Goal: Task Accomplishment & Management: Complete application form

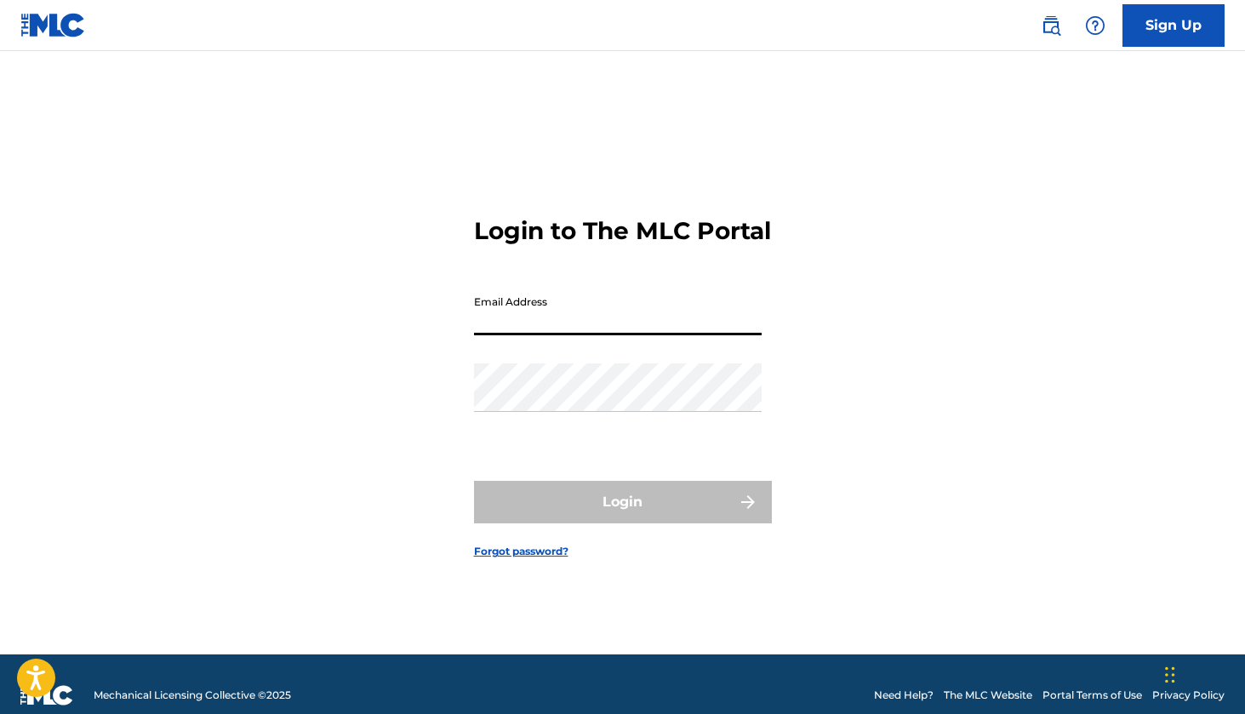
type input "[EMAIL_ADDRESS][DOMAIN_NAME]"
click at [622, 516] on button "Login" at bounding box center [623, 502] width 298 height 43
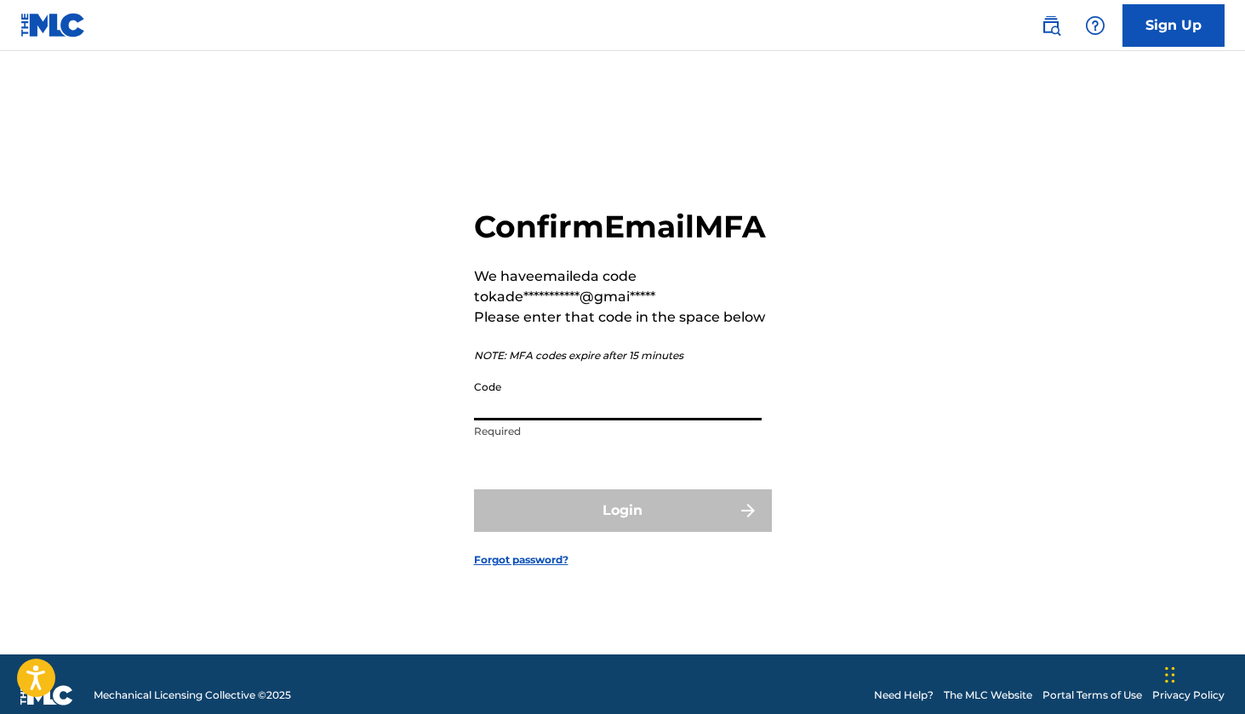
click at [567, 420] on input "Code" at bounding box center [618, 396] width 288 height 48
paste input "268686"
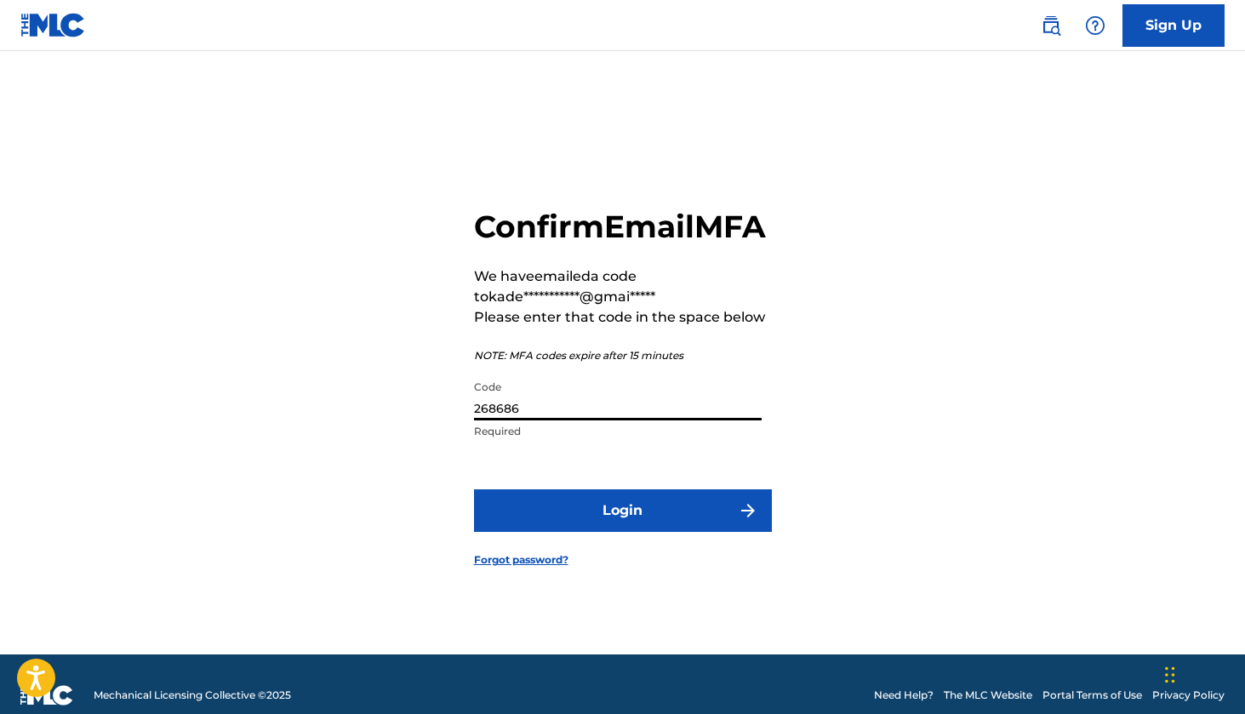
type input "268686"
click at [622, 529] on button "Login" at bounding box center [623, 510] width 298 height 43
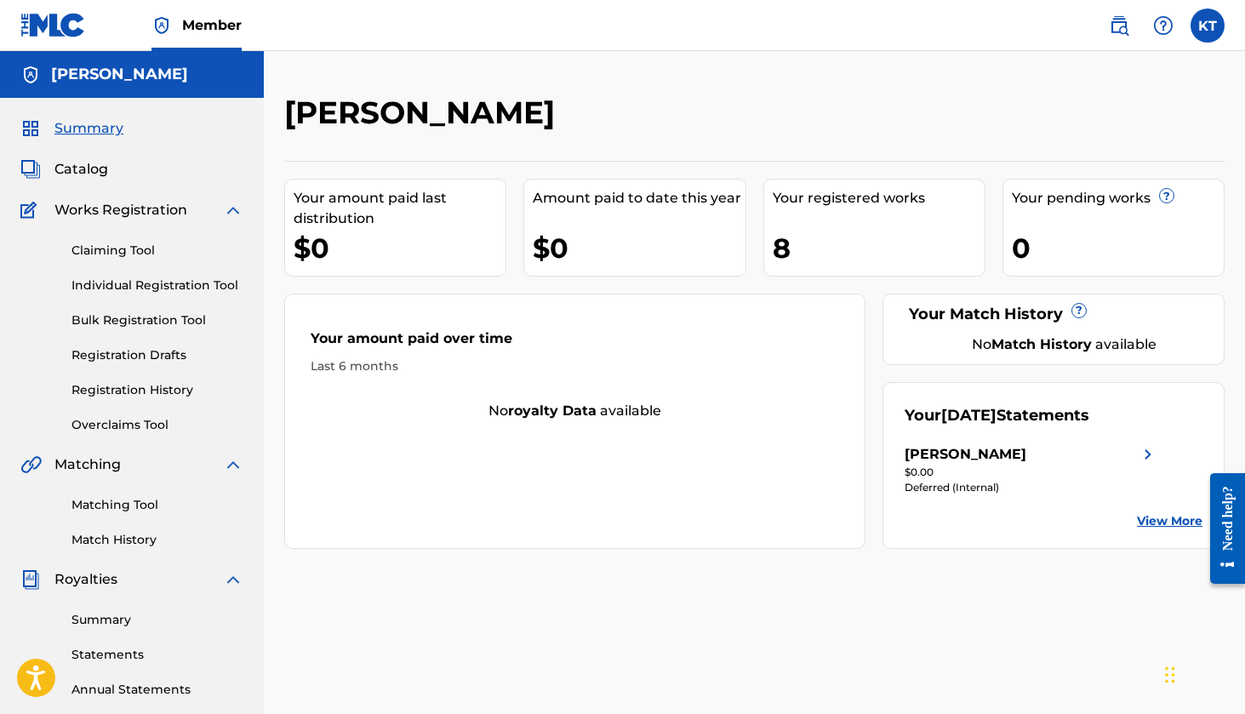
click at [1155, 519] on link "View More" at bounding box center [1170, 521] width 66 height 18
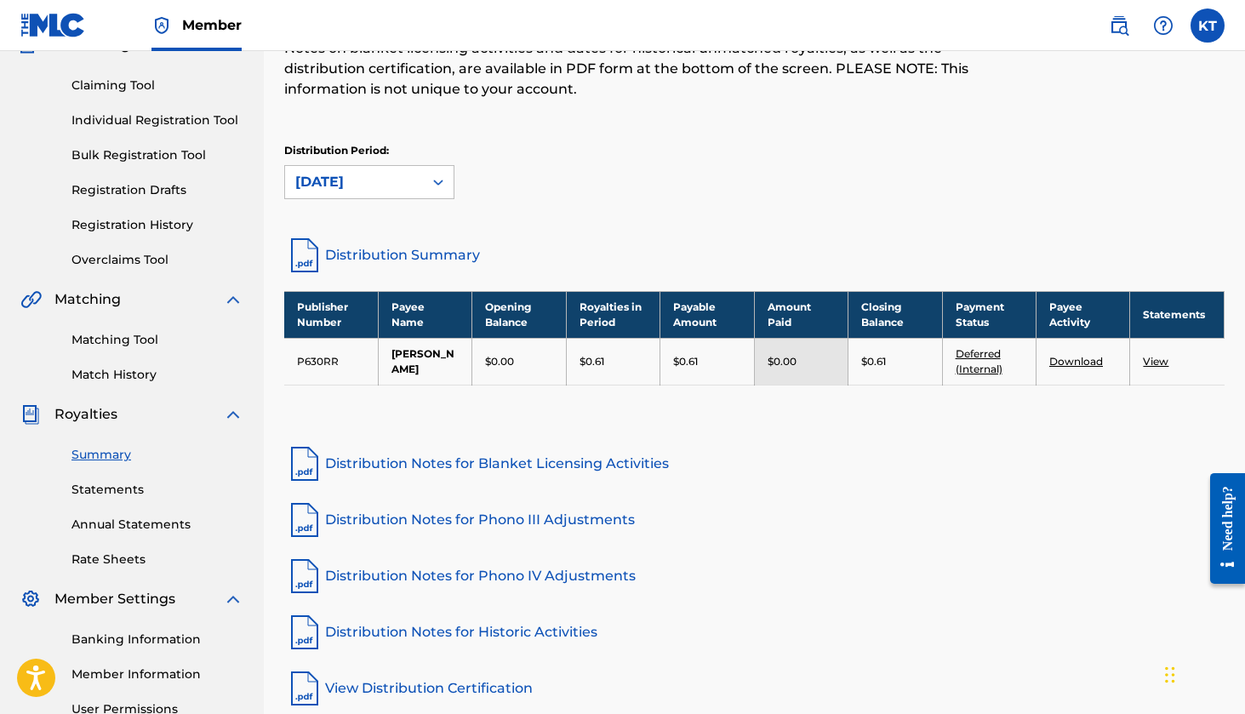
scroll to position [174, 0]
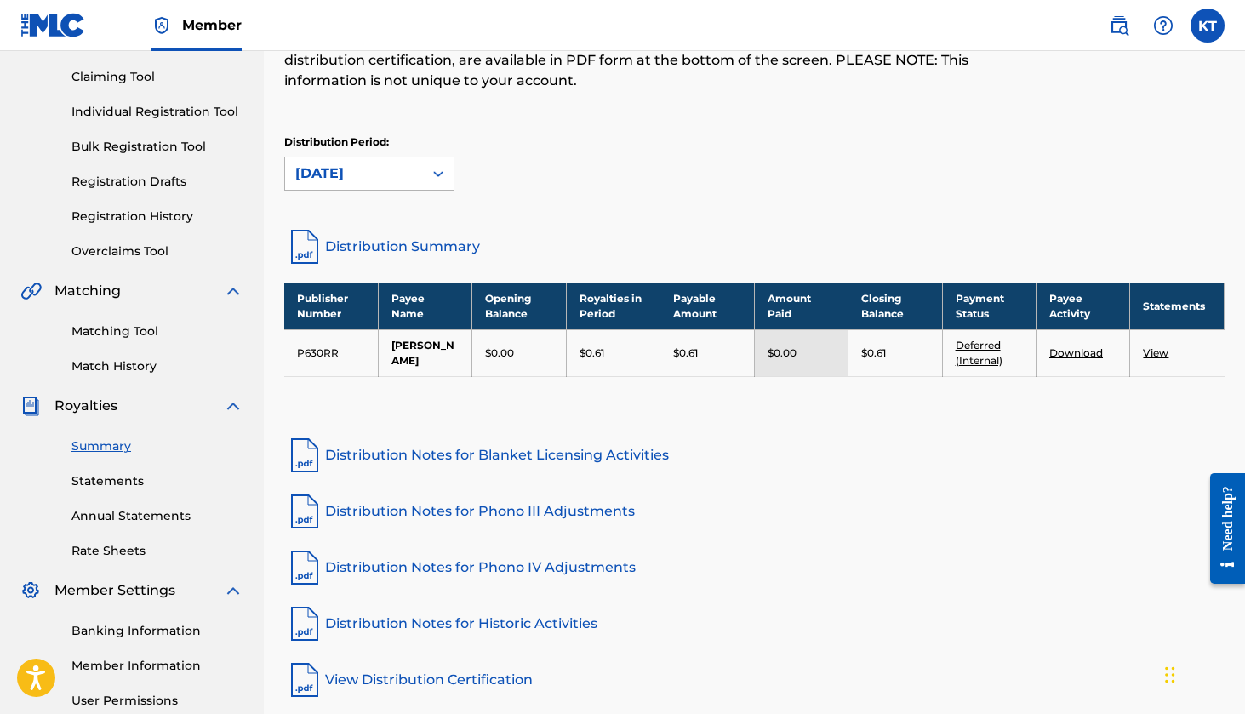
click at [394, 181] on div "[DATE]" at bounding box center [353, 173] width 117 height 20
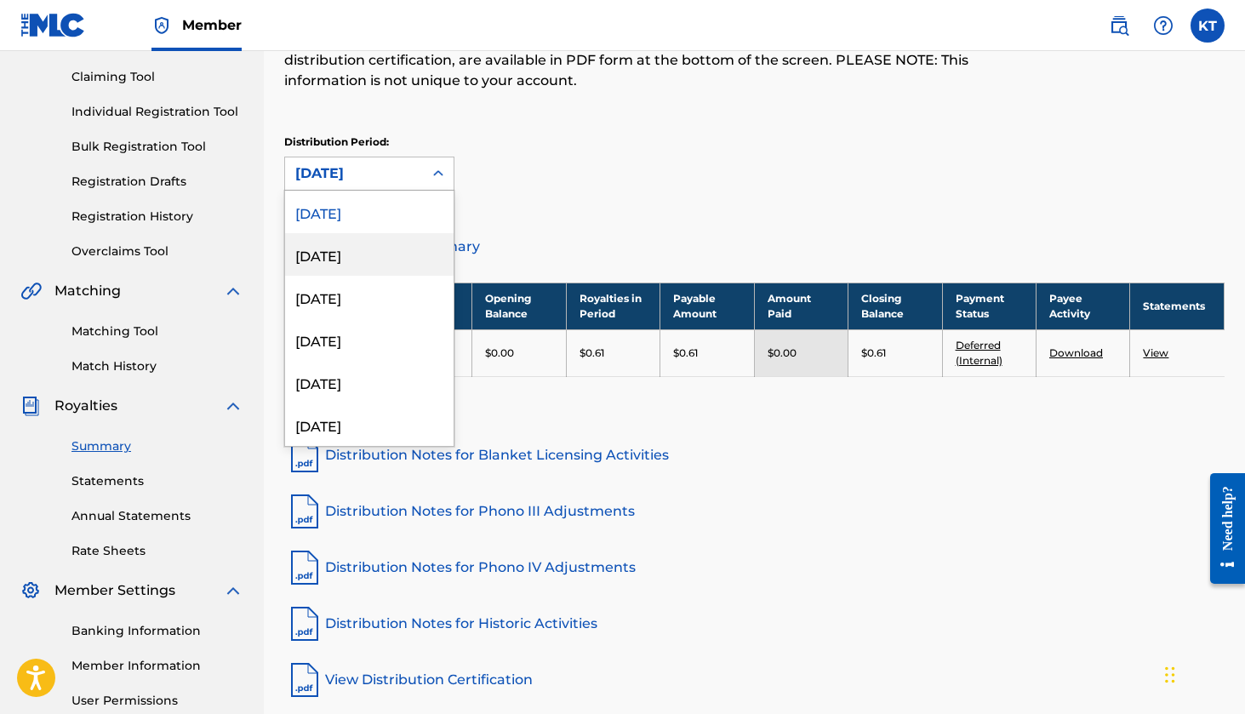
click at [374, 265] on div "[DATE]" at bounding box center [369, 254] width 168 height 43
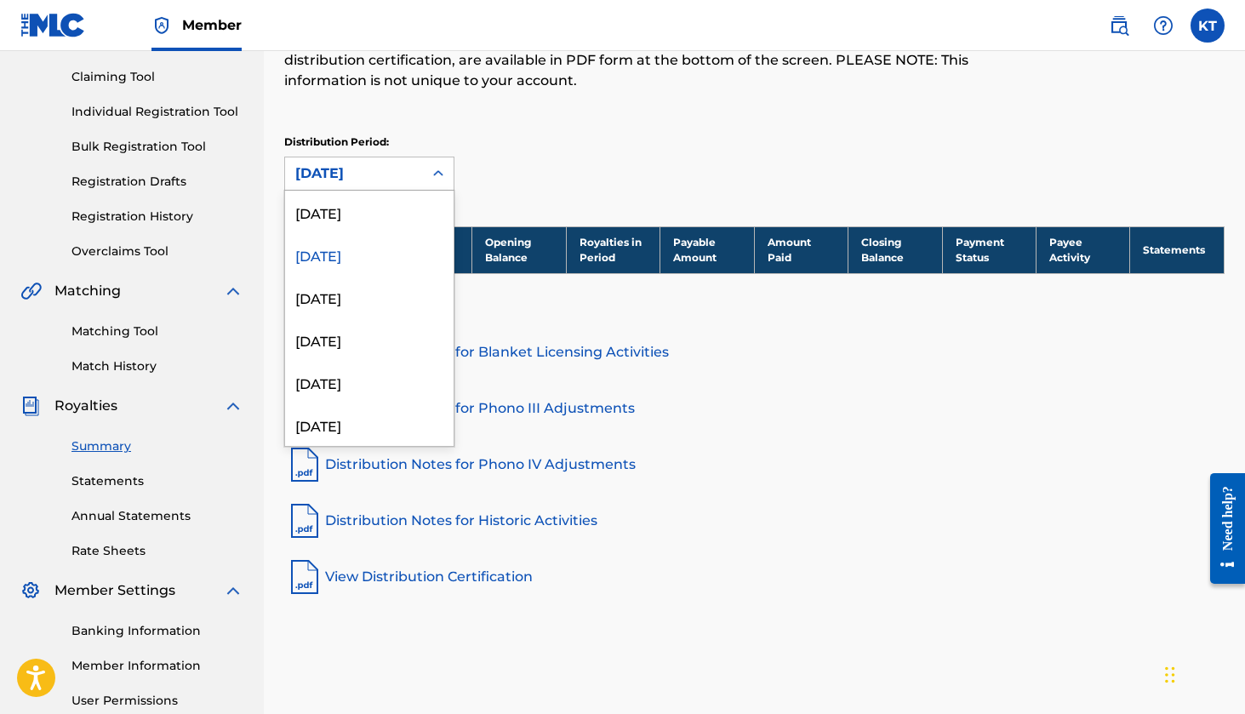
click at [372, 165] on div "[DATE]" at bounding box center [353, 173] width 117 height 20
click at [353, 280] on div "[DATE]" at bounding box center [369, 297] width 168 height 43
click at [377, 165] on div "[DATE]" at bounding box center [353, 173] width 117 height 20
click at [358, 205] on div "[DATE]" at bounding box center [369, 212] width 168 height 43
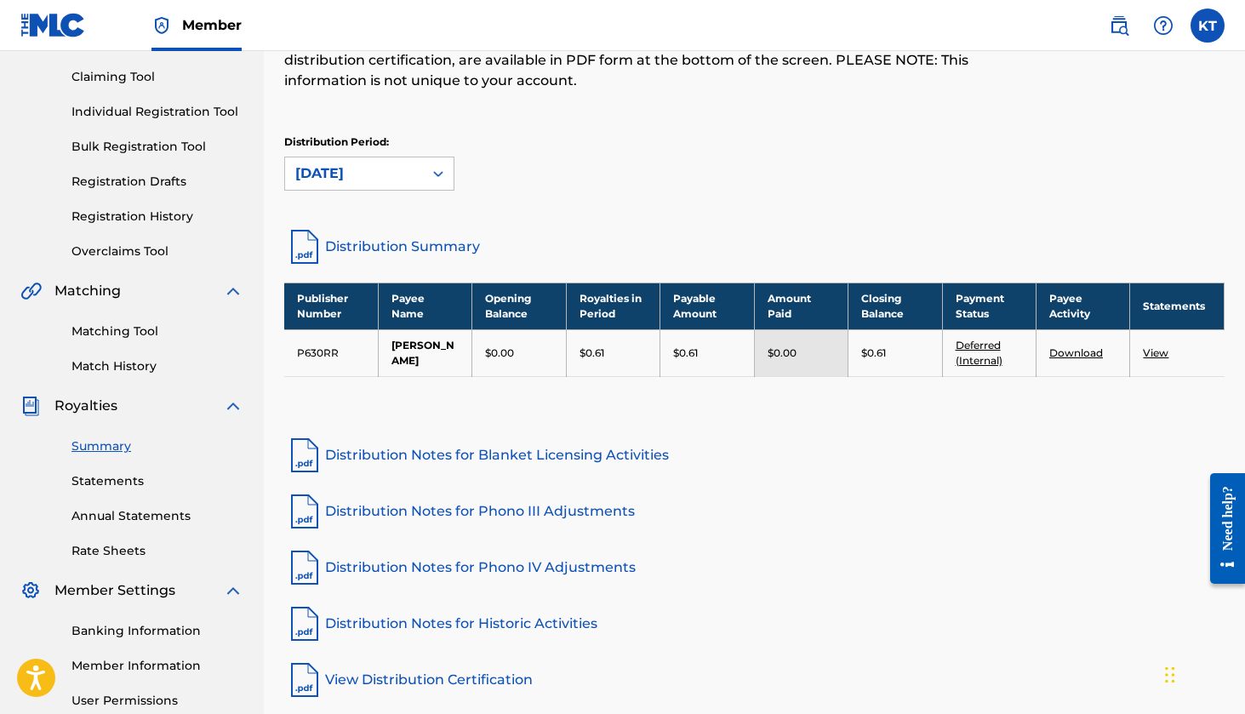
click at [891, 419] on div "Royalties Select your desired distribution period from the drop-down menu to se…" at bounding box center [754, 310] width 940 height 780
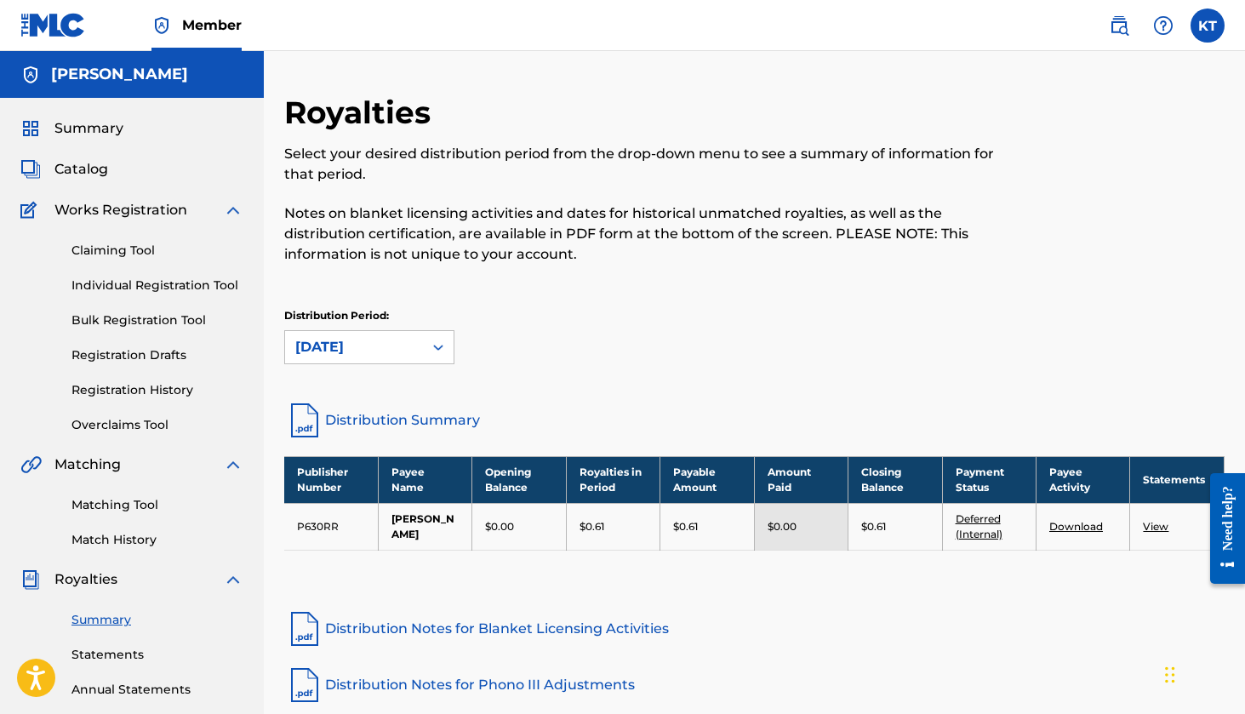
scroll to position [0, 0]
click at [153, 292] on link "Individual Registration Tool" at bounding box center [157, 286] width 172 height 18
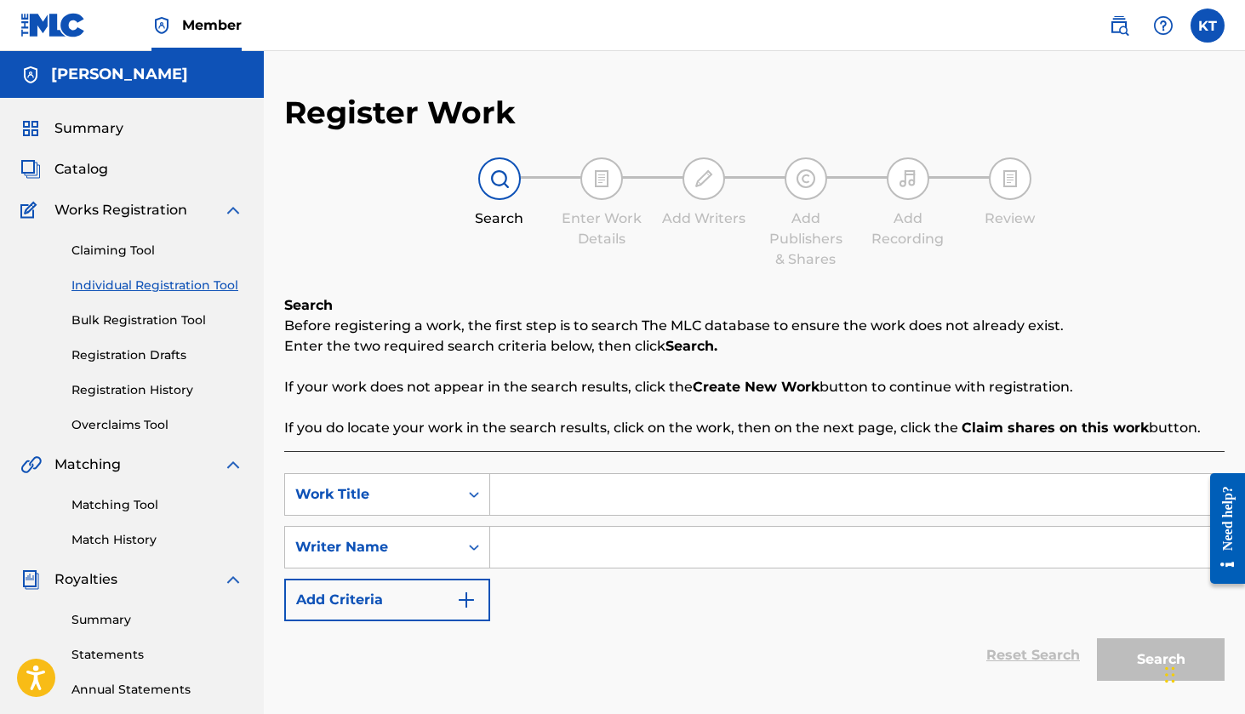
click at [602, 485] on input "Search Form" at bounding box center [856, 494] width 733 height 41
type input "Can't Explain"
click at [568, 546] on input "Search Form" at bounding box center [856, 547] width 733 height 41
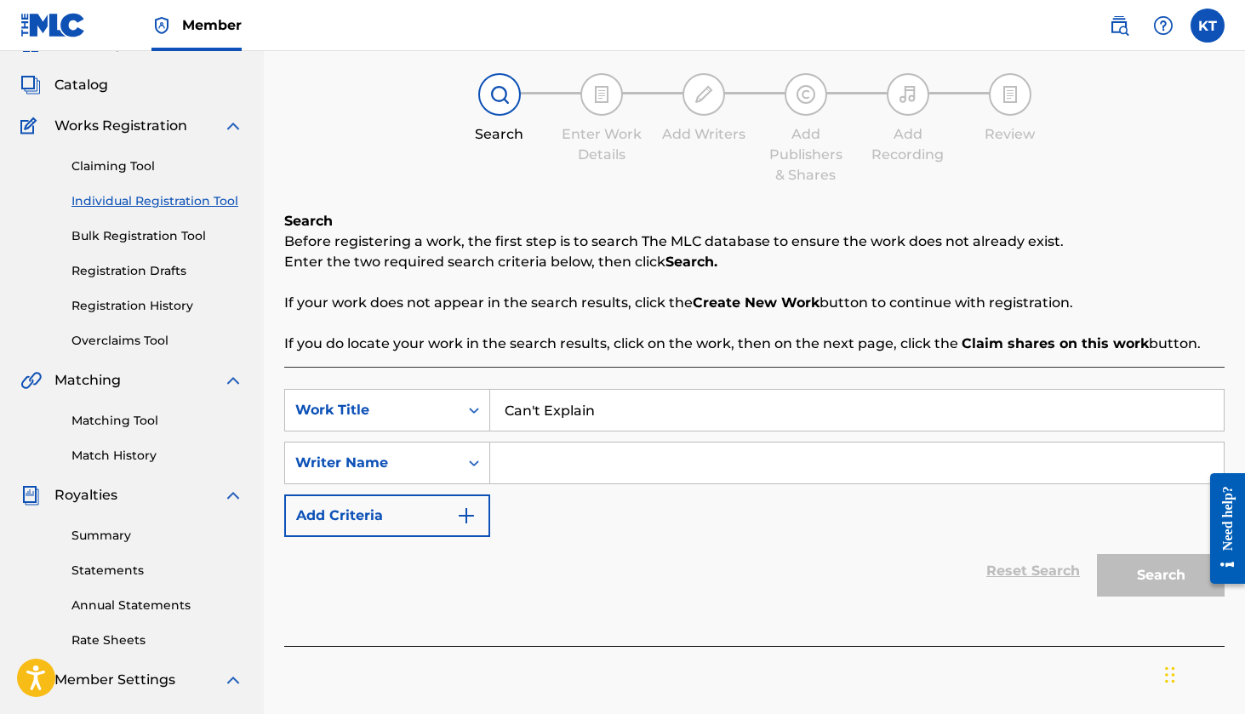
scroll to position [101, 0]
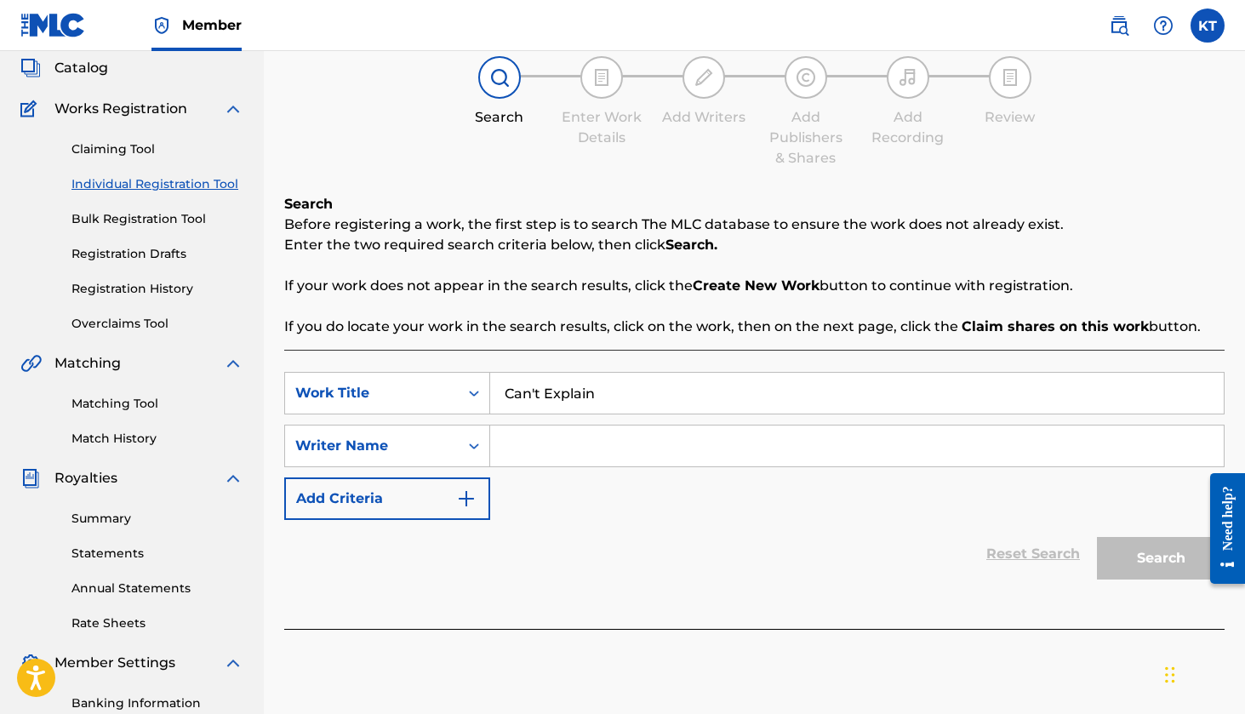
type input "K"
type input "[PERSON_NAME]"
click at [1104, 550] on button "Search" at bounding box center [1161, 558] width 128 height 43
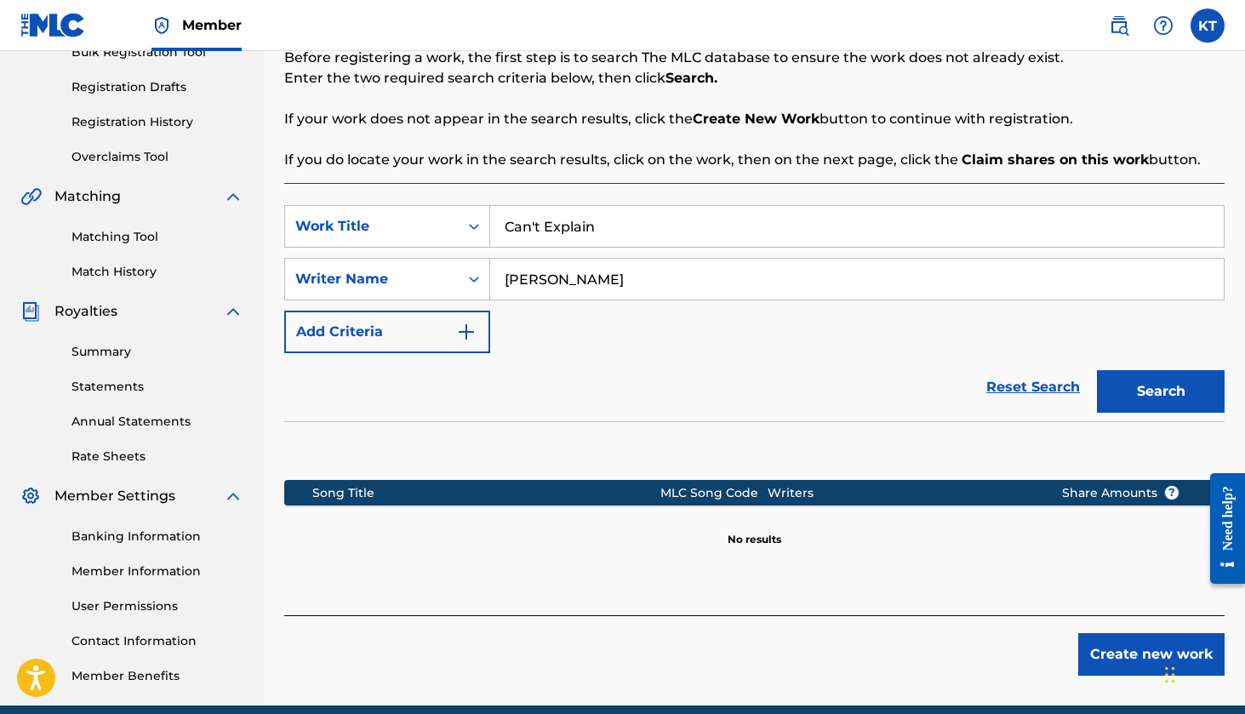
scroll to position [327, 0]
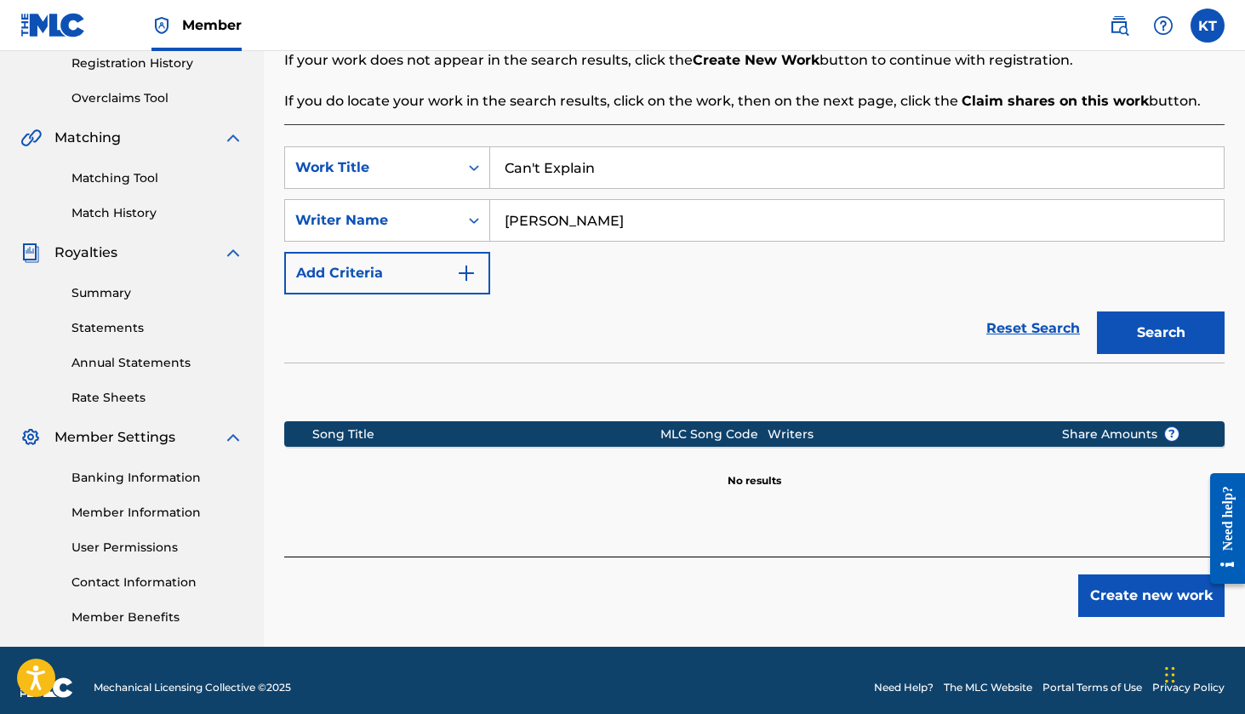
click at [1149, 599] on button "Create new work" at bounding box center [1151, 595] width 146 height 43
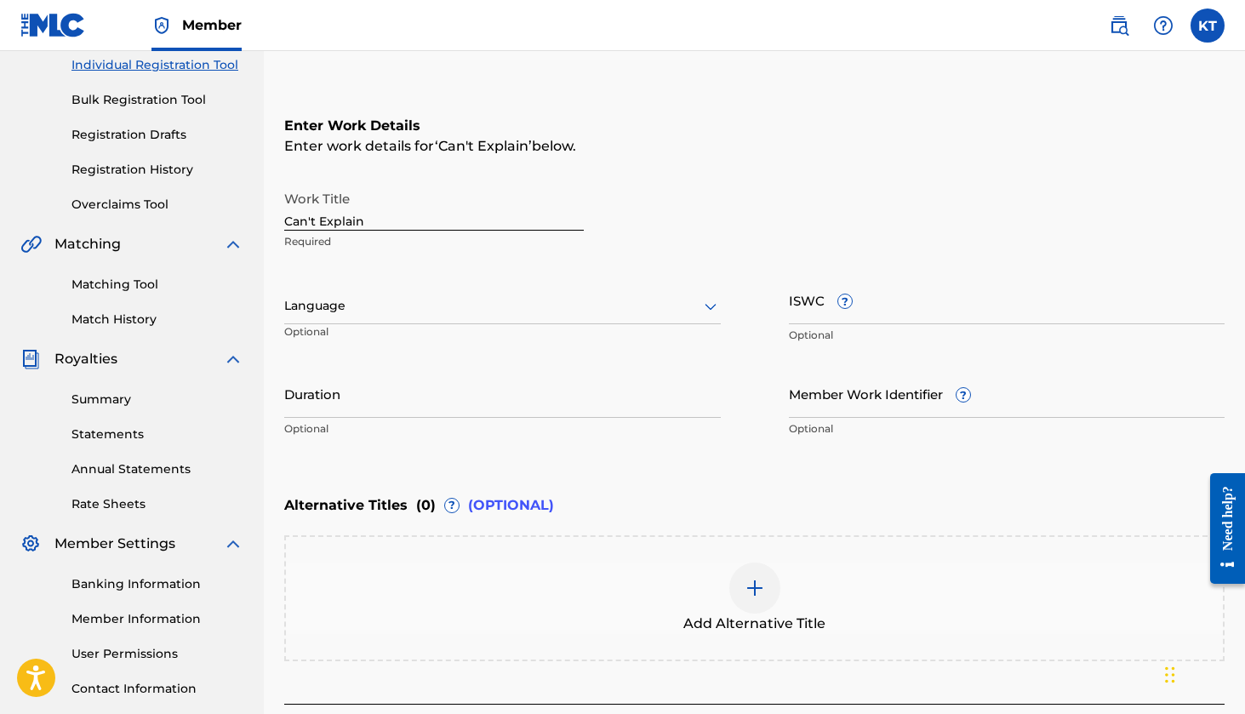
scroll to position [220, 0]
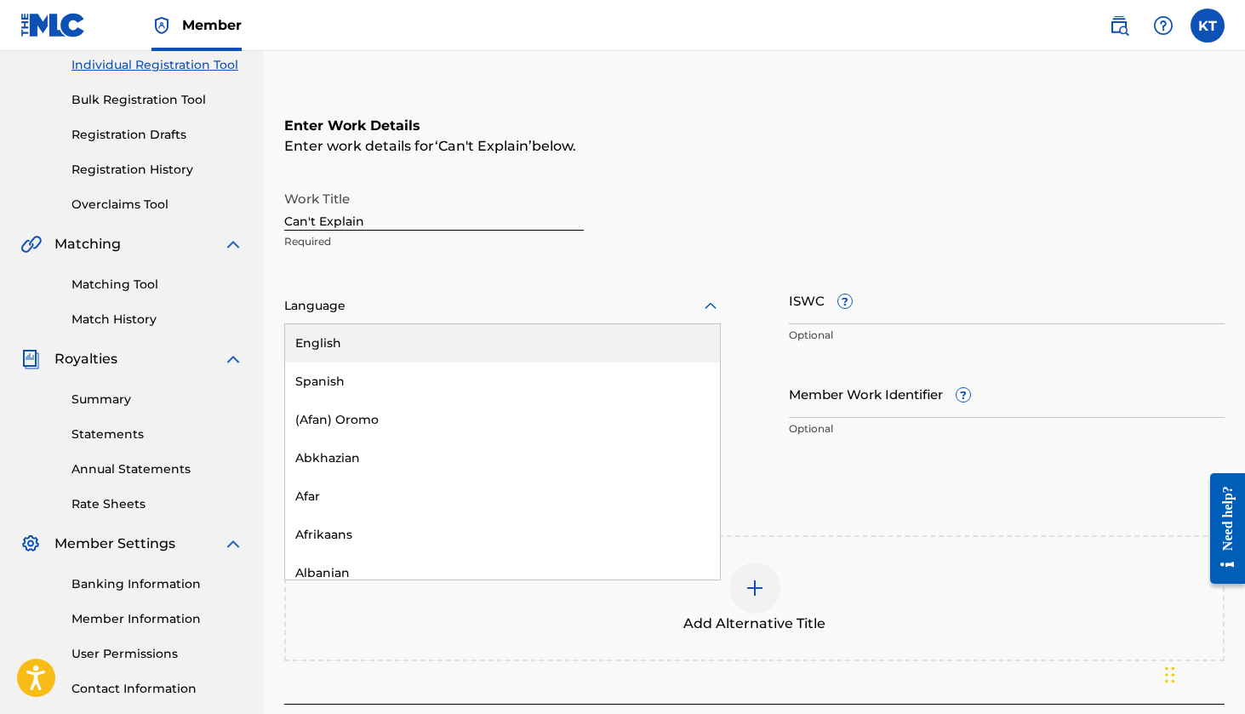
click at [445, 316] on div at bounding box center [502, 305] width 436 height 21
click at [429, 336] on div "English" at bounding box center [502, 343] width 435 height 38
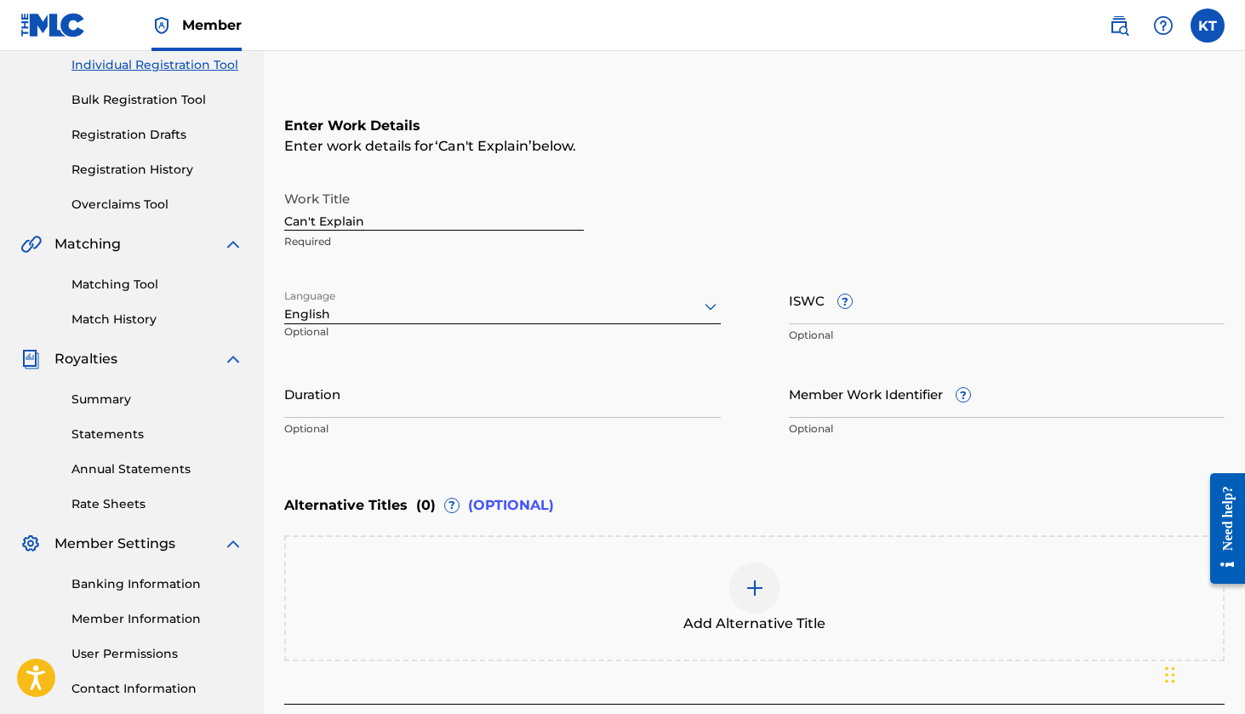
click at [452, 393] on input "Duration" at bounding box center [502, 393] width 436 height 48
type input "02:34"
click at [690, 435] on p "Optional" at bounding box center [502, 428] width 436 height 15
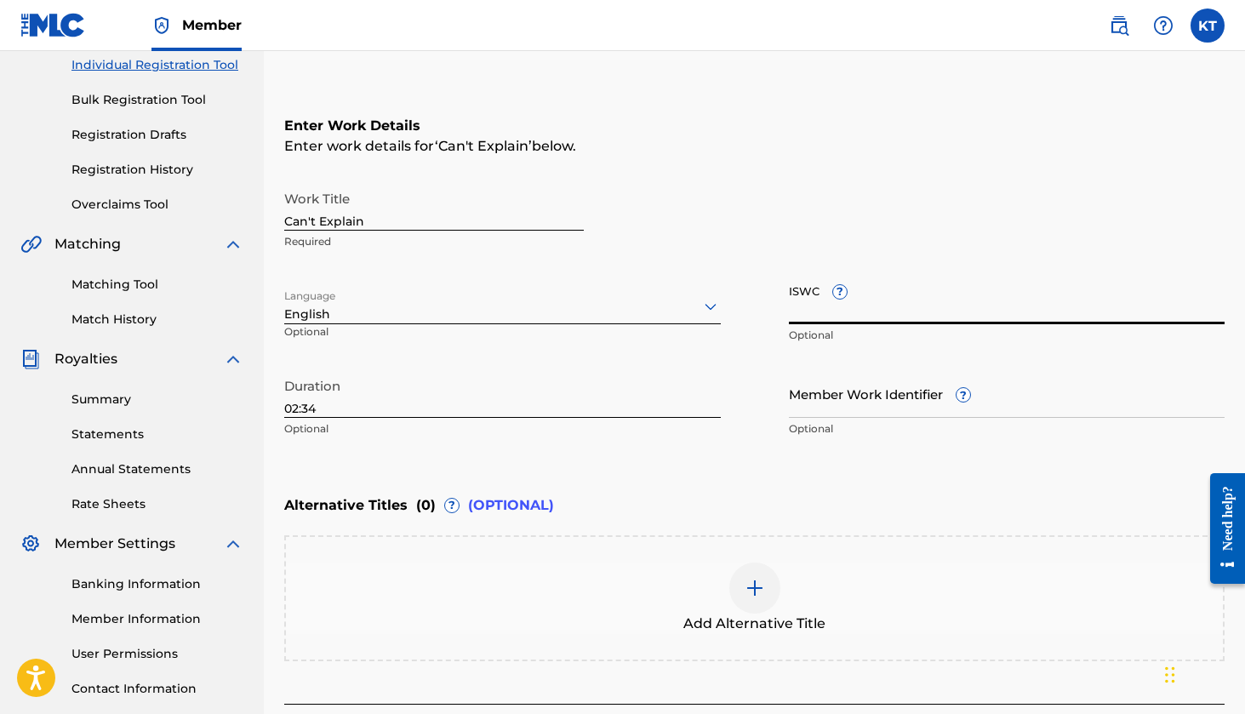
click at [802, 306] on input "ISWC ?" at bounding box center [1007, 300] width 436 height 48
paste input "T-335.165.161-7"
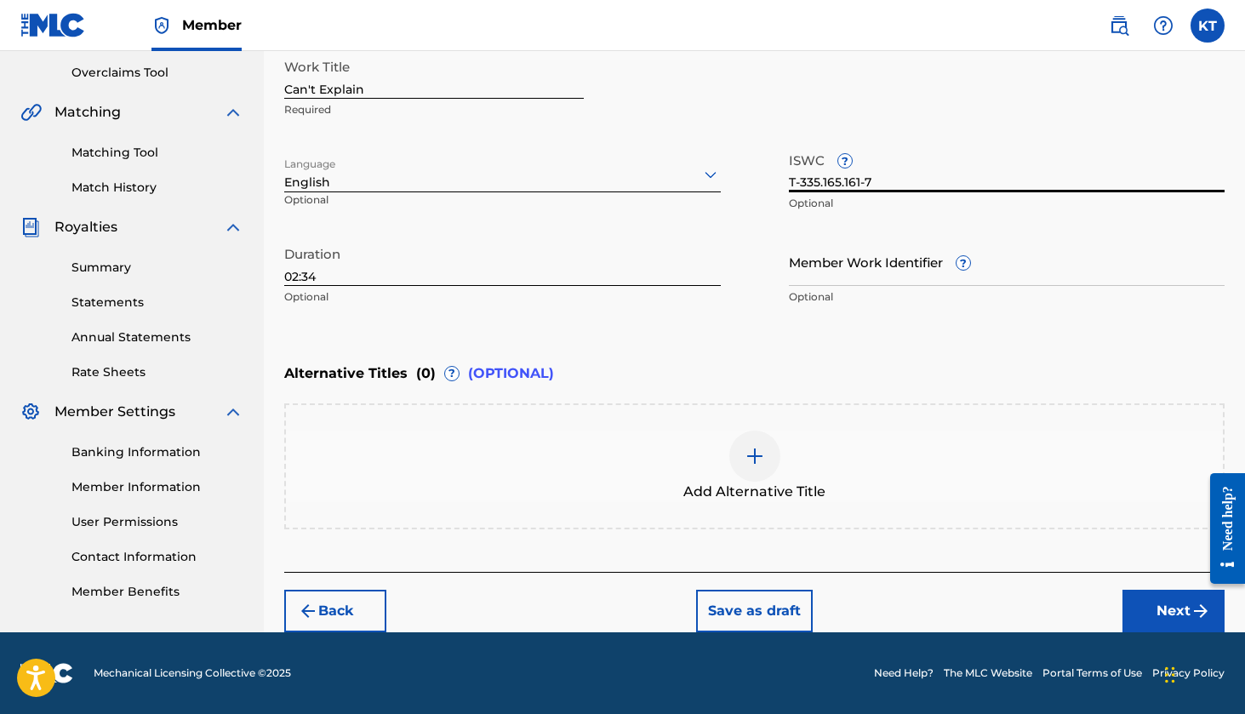
scroll to position [352, 0]
type input "T-335.165.161-7"
click at [744, 426] on div "Add Alternative Title" at bounding box center [754, 466] width 940 height 126
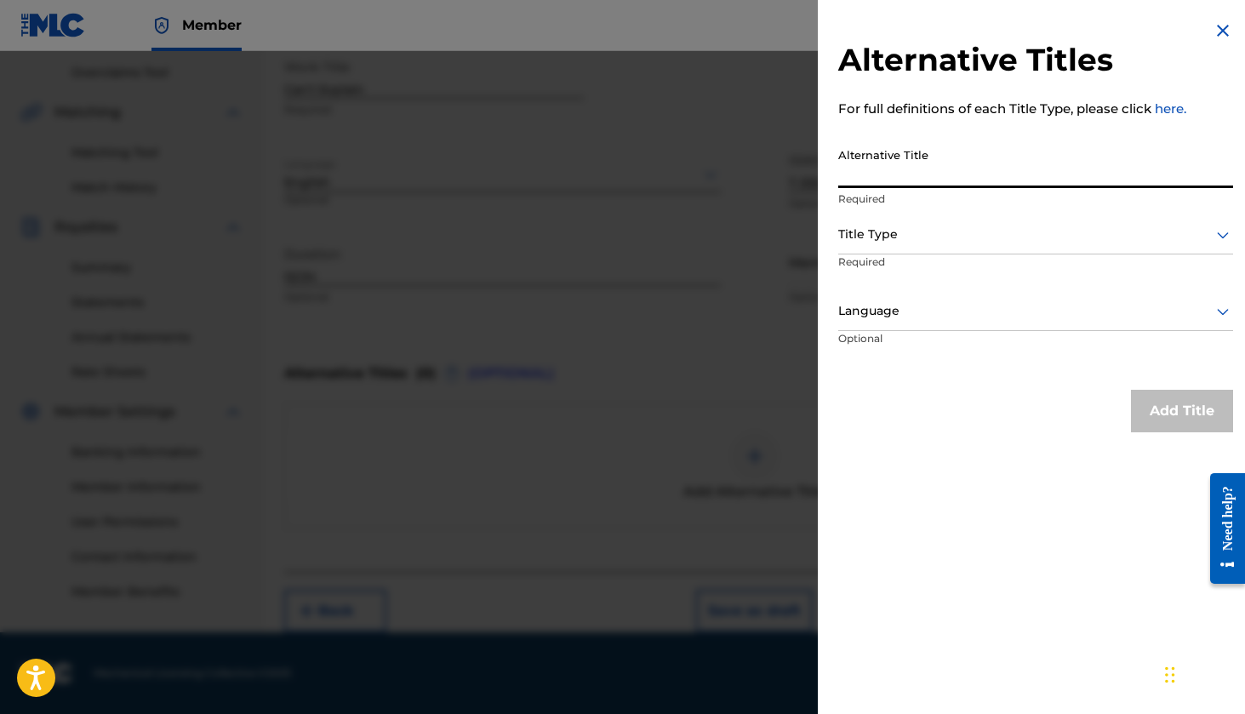
click at [895, 171] on input "Alternative Title" at bounding box center [1035, 164] width 395 height 48
type input "Cant Explain"
click at [887, 220] on div "Title Type" at bounding box center [1035, 235] width 395 height 38
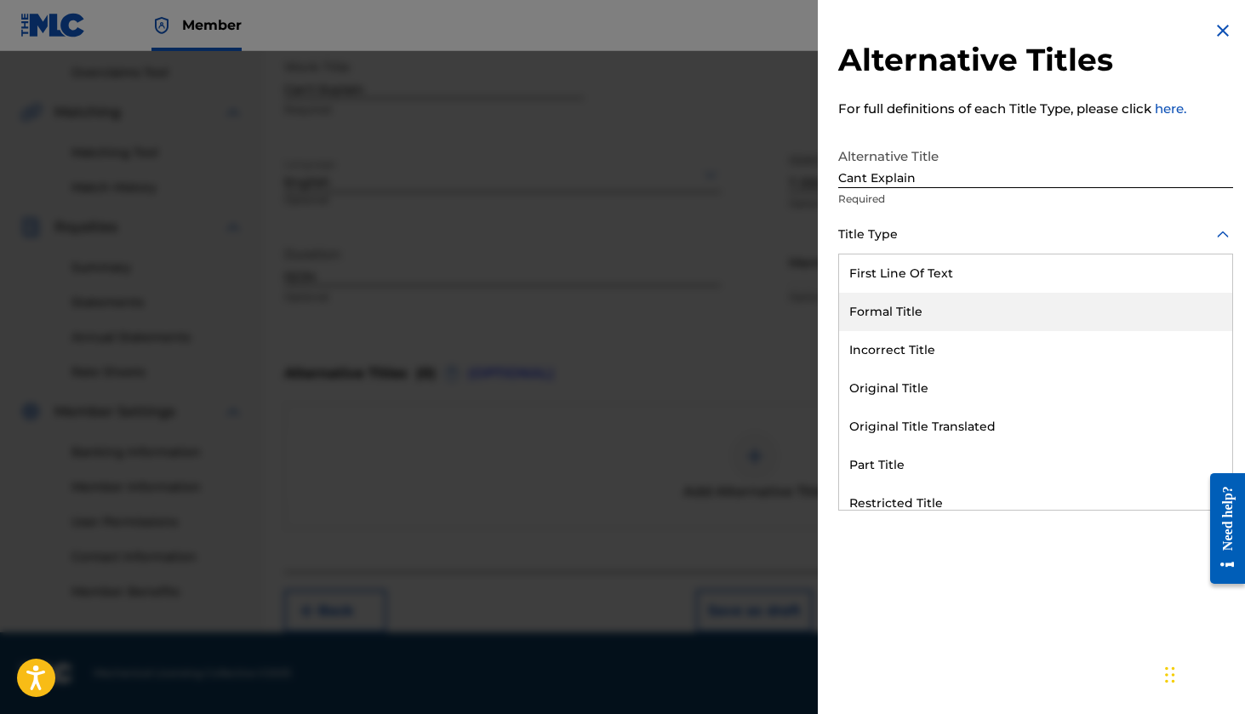
scroll to position [166, 0]
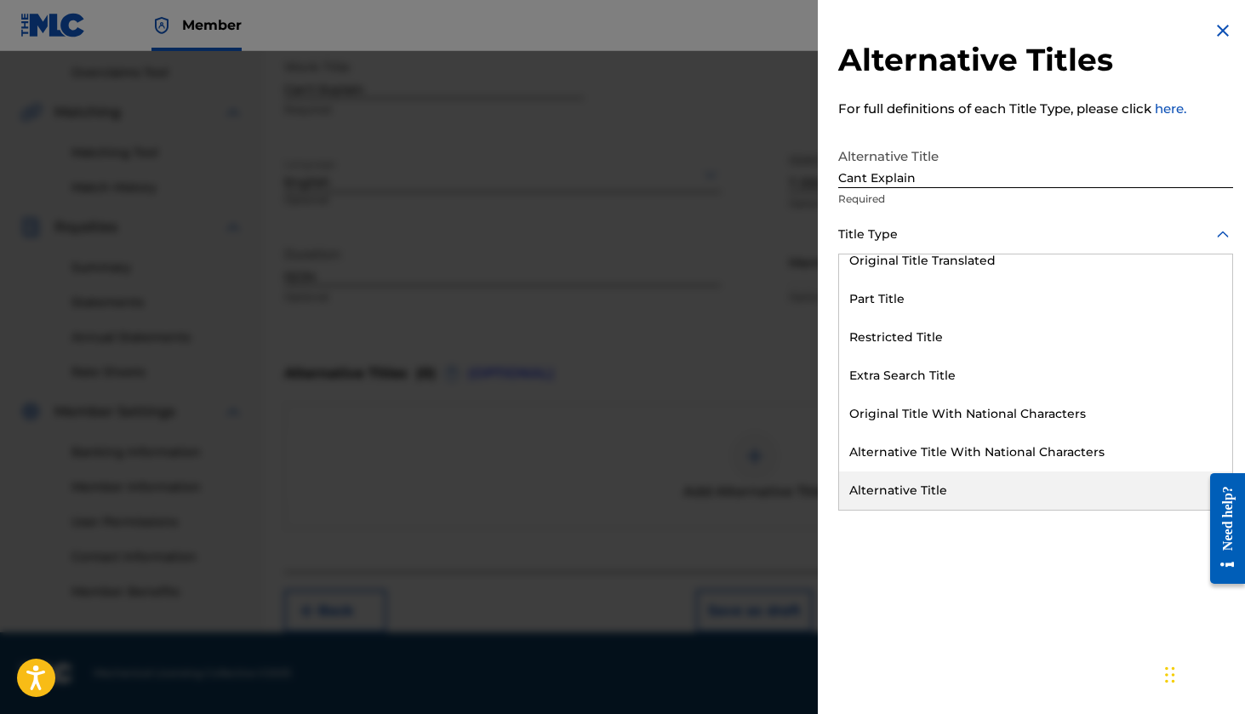
click at [930, 486] on div "Alternative Title" at bounding box center [1035, 490] width 393 height 38
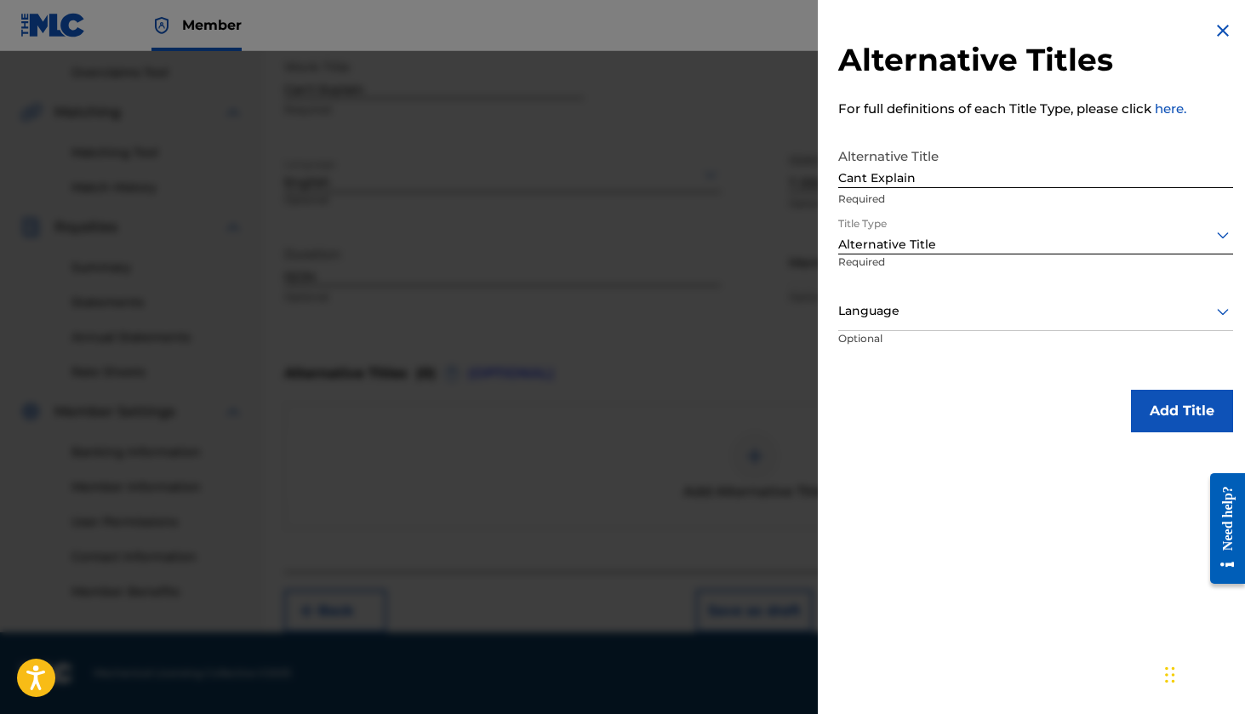
click at [1102, 315] on div at bounding box center [1035, 310] width 395 height 21
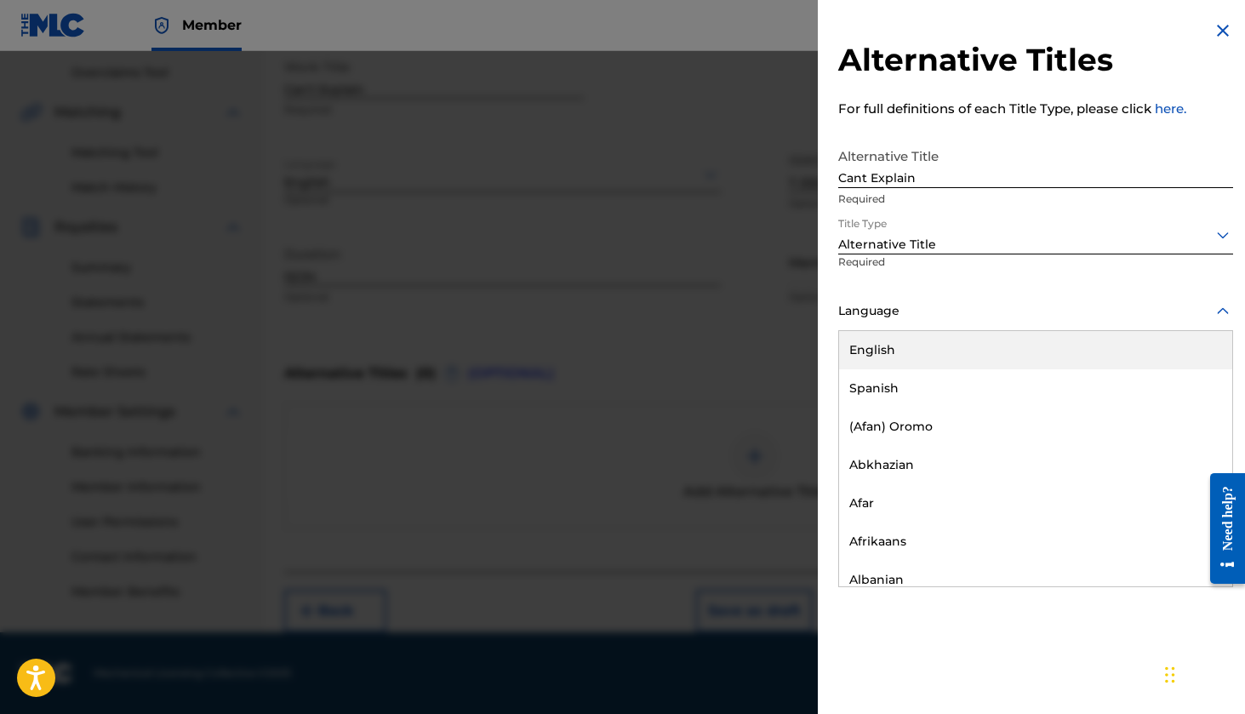
click at [1054, 349] on div "English" at bounding box center [1035, 350] width 393 height 38
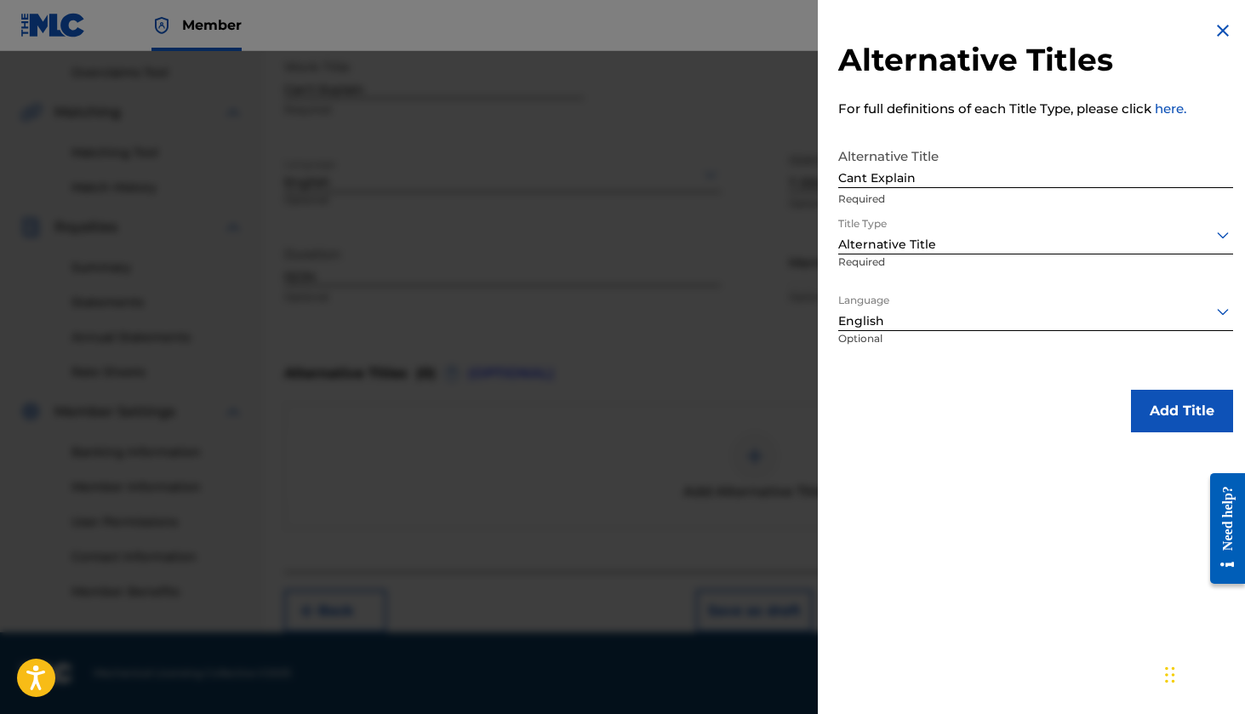
click at [1158, 406] on button "Add Title" at bounding box center [1182, 411] width 102 height 43
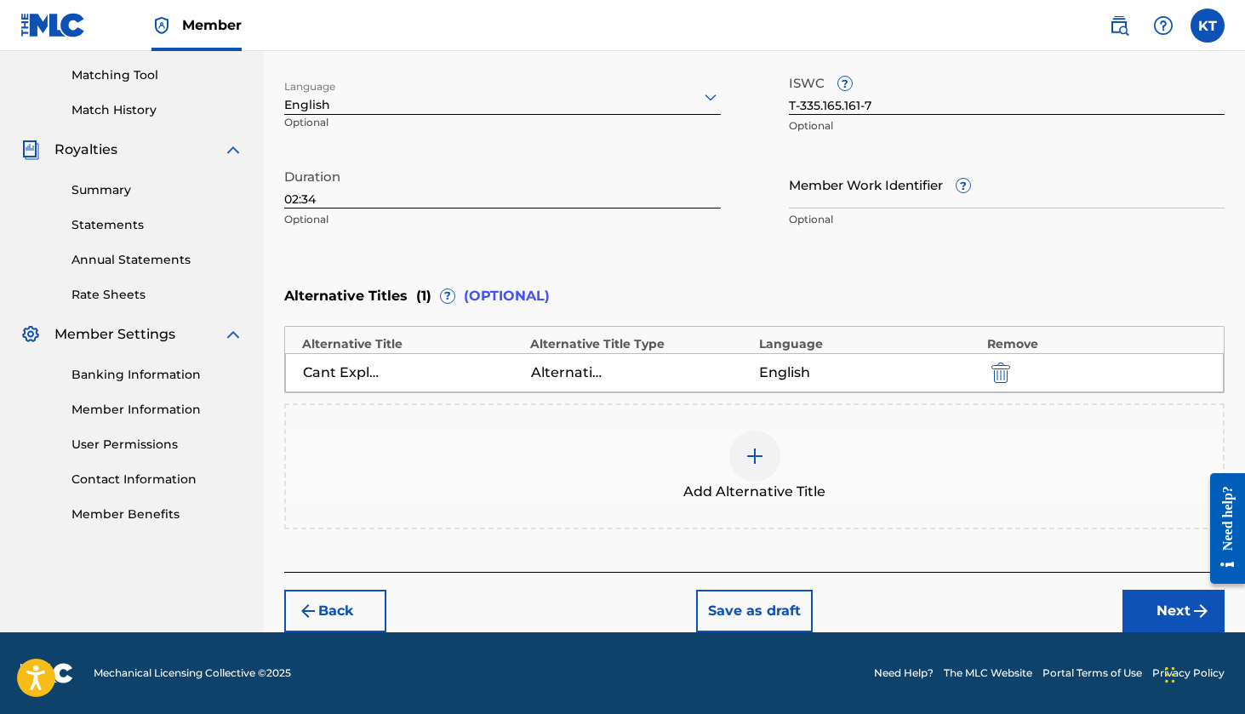
scroll to position [429, 0]
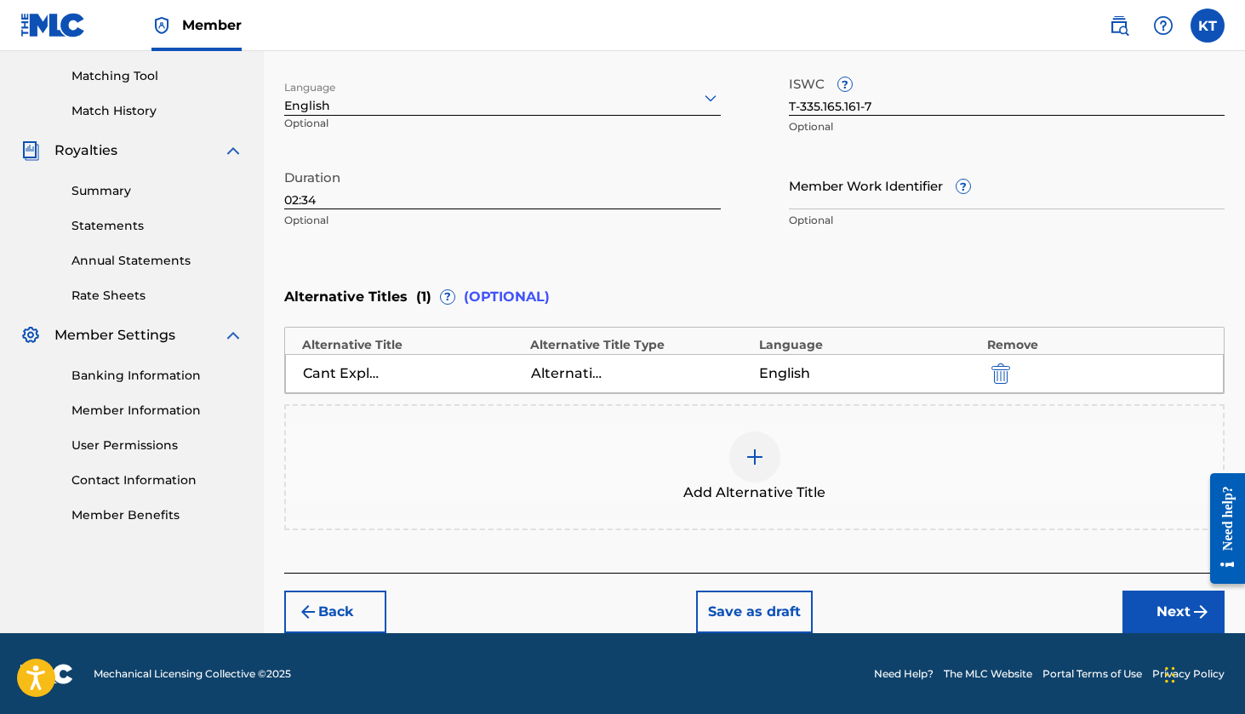
click at [1163, 608] on button "Next" at bounding box center [1173, 611] width 102 height 43
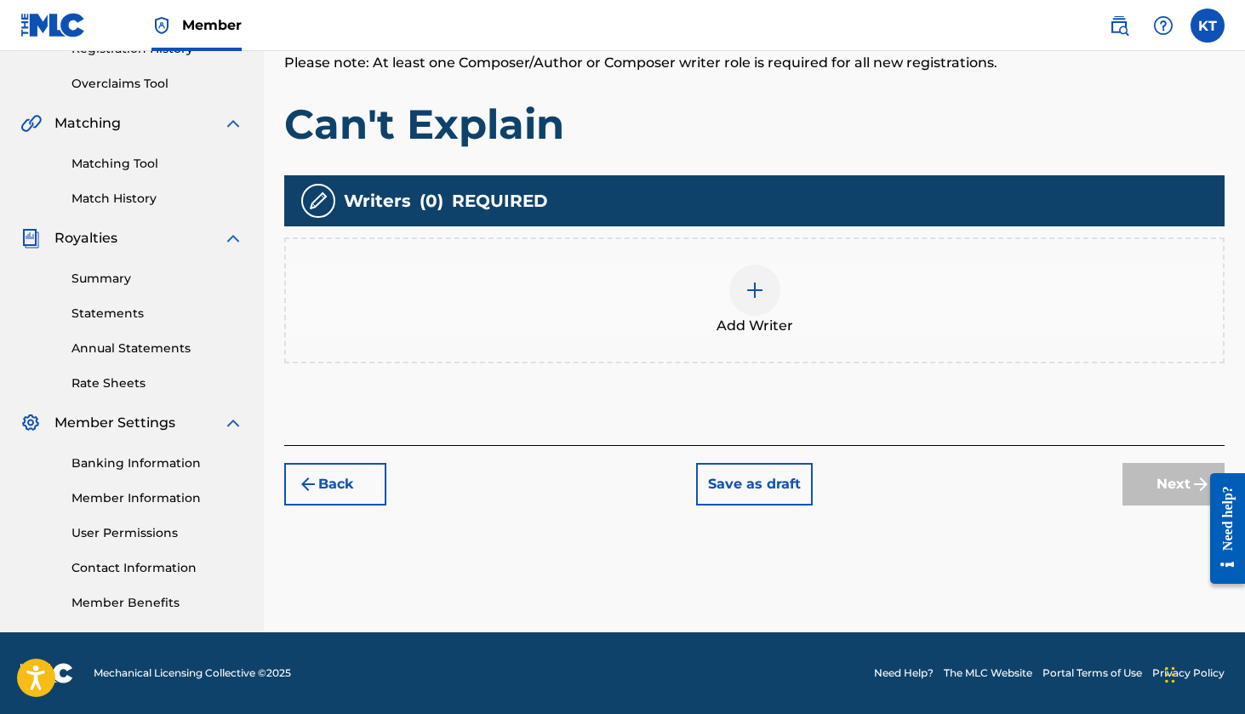
click at [758, 281] on img at bounding box center [754, 290] width 20 height 20
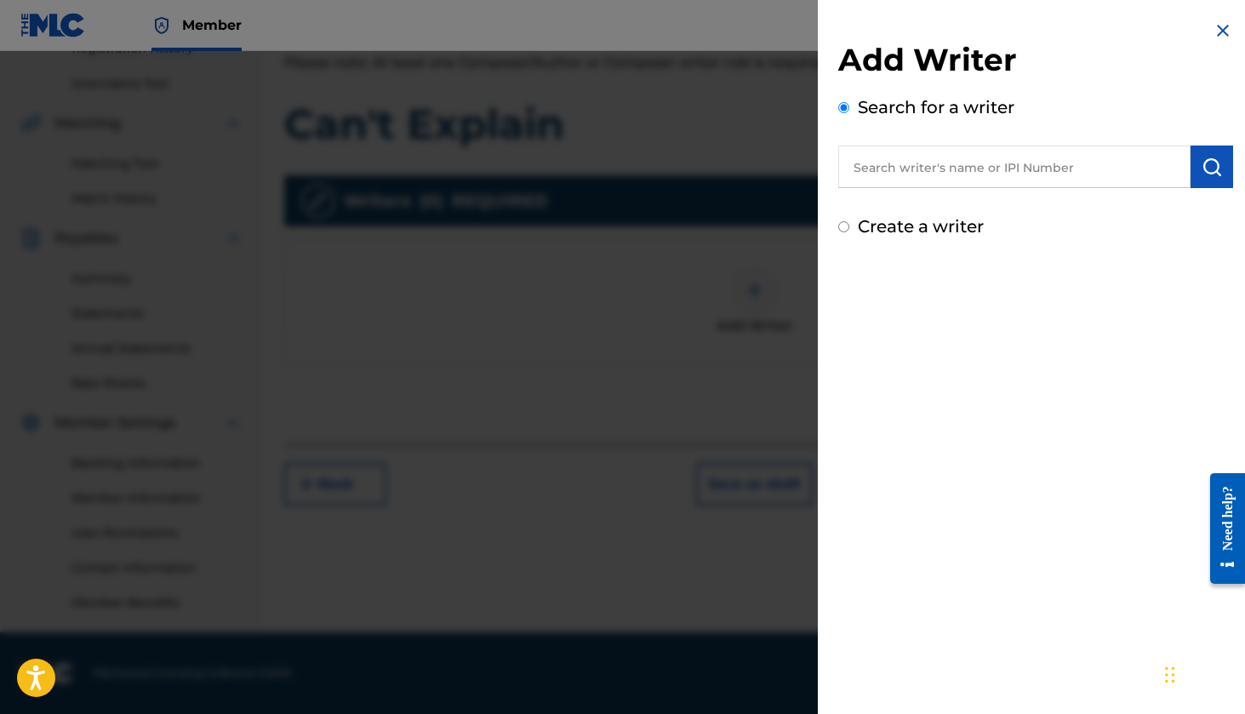
click at [959, 176] on input "text" at bounding box center [1014, 166] width 352 height 43
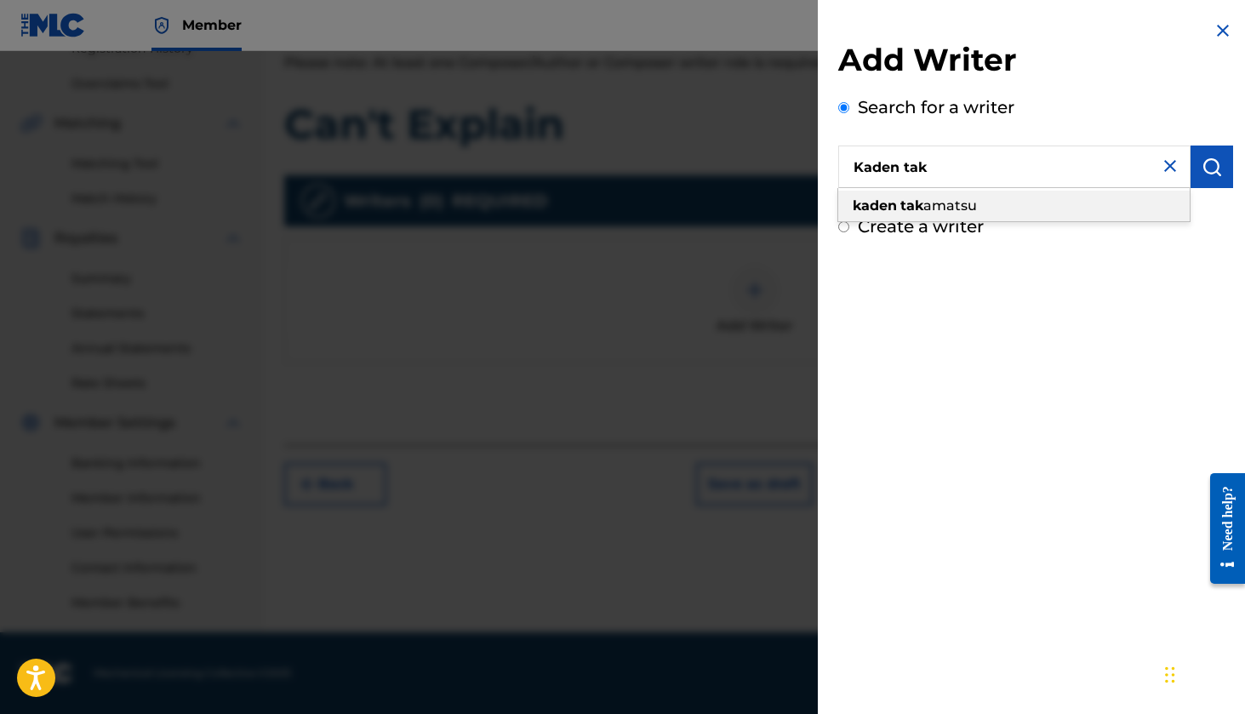
click at [931, 203] on span "amatsu" at bounding box center [950, 205] width 54 height 16
type input "[PERSON_NAME]"
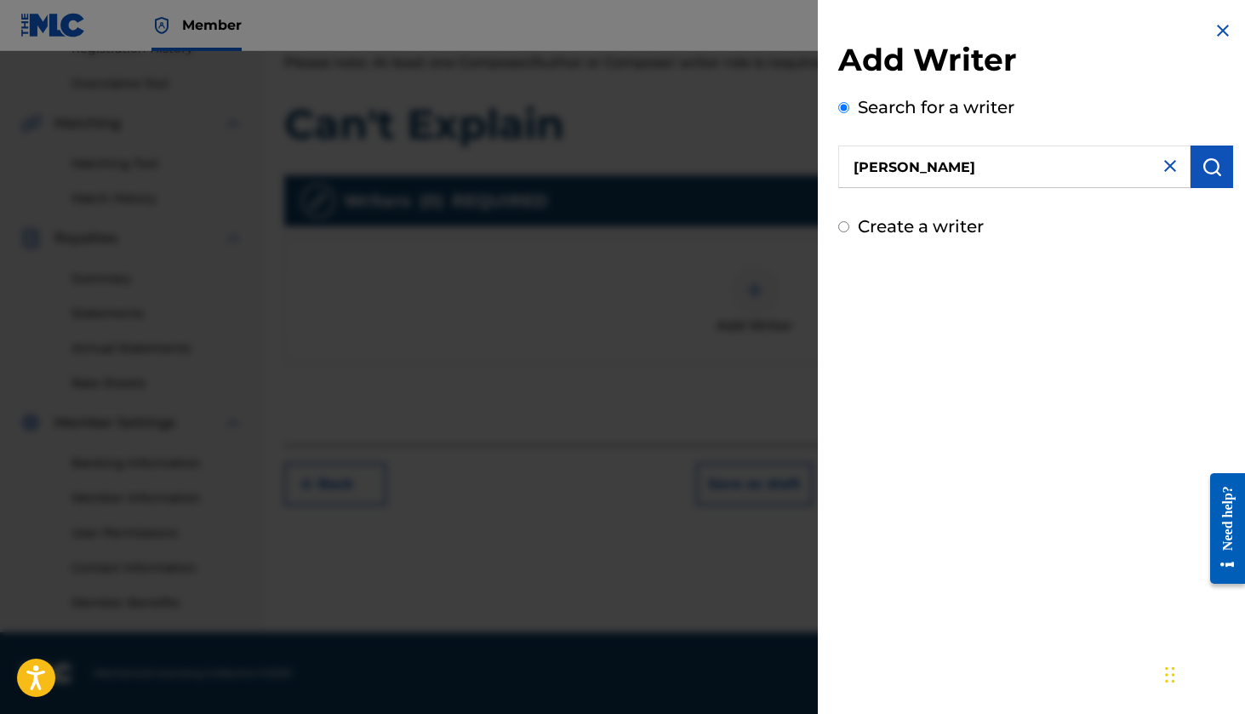
click at [1205, 173] on img "submit" at bounding box center [1211, 167] width 20 height 20
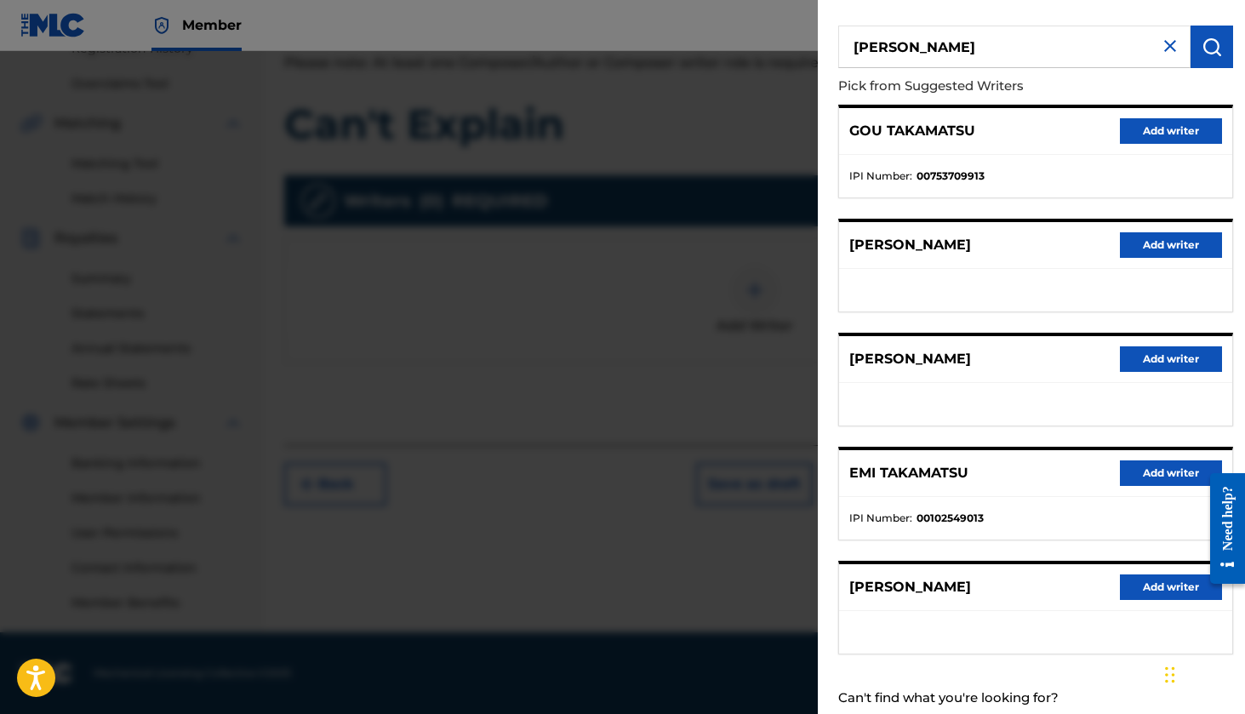
scroll to position [26, 0]
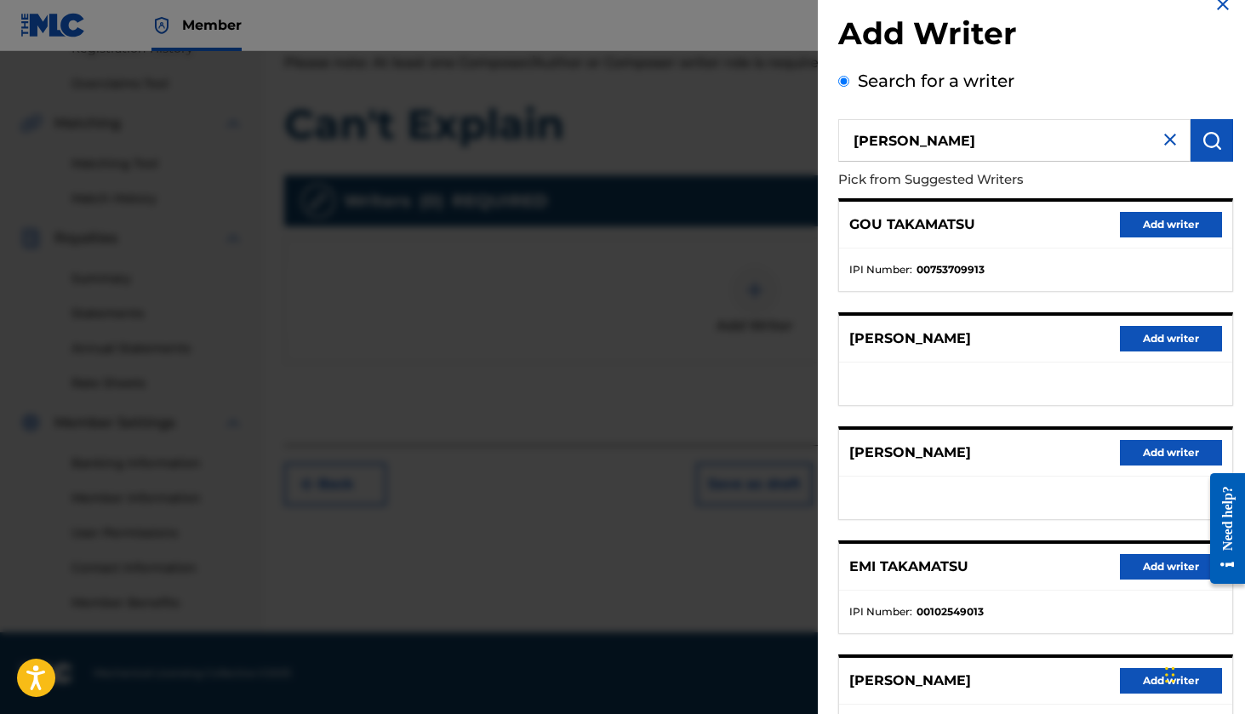
click at [1210, 16] on h2 "Add Writer" at bounding box center [1035, 35] width 395 height 43
click at [1212, 14] on h2 "Add Writer" at bounding box center [1035, 35] width 395 height 43
click at [1212, 8] on img at bounding box center [1222, 4] width 20 height 20
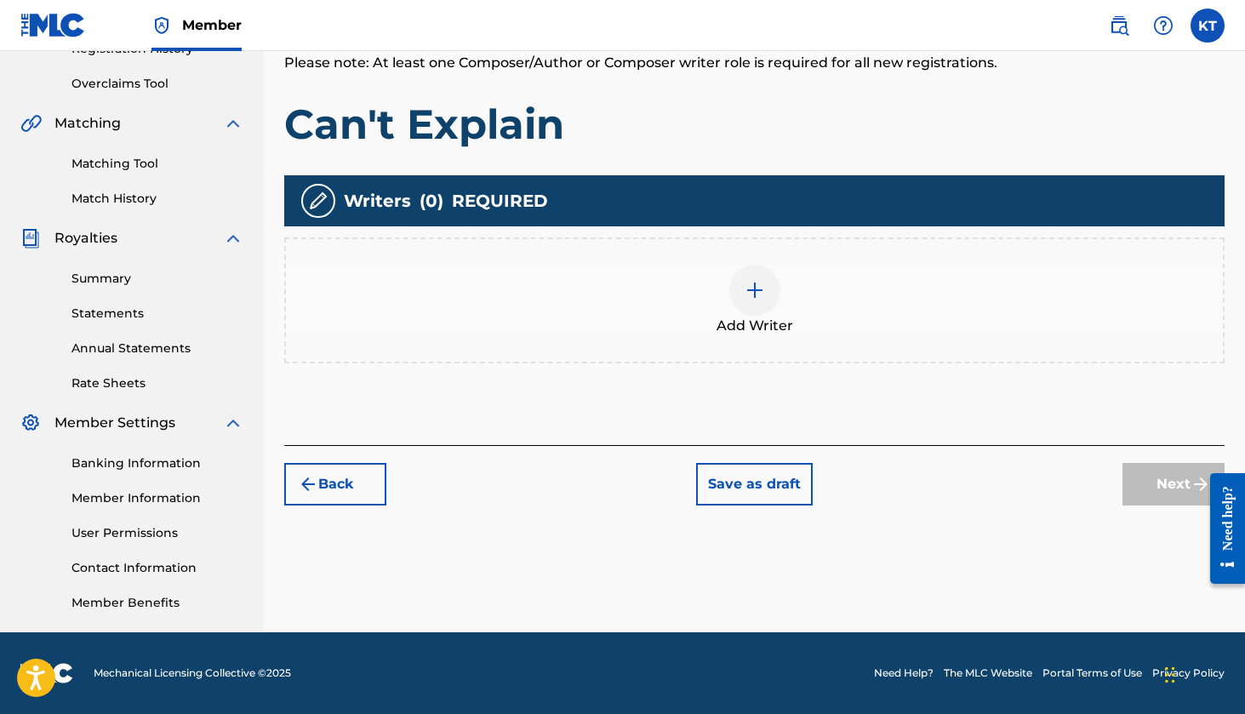
scroll to position [341, 0]
click at [793, 280] on div "Add Writer" at bounding box center [754, 300] width 937 height 71
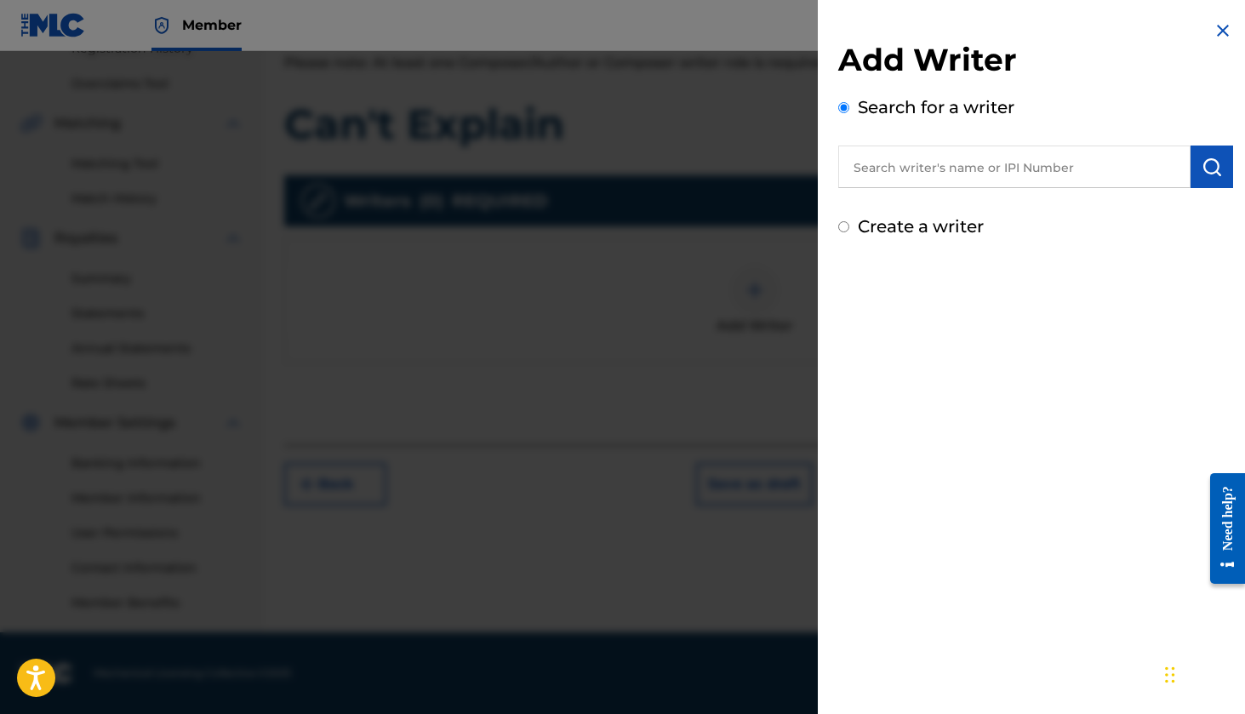
click at [918, 222] on label "Create a writer" at bounding box center [921, 226] width 126 height 20
radio input "true"
click at [849, 222] on input "Create a writer" at bounding box center [843, 226] width 11 height 11
radio input "false"
radio input "true"
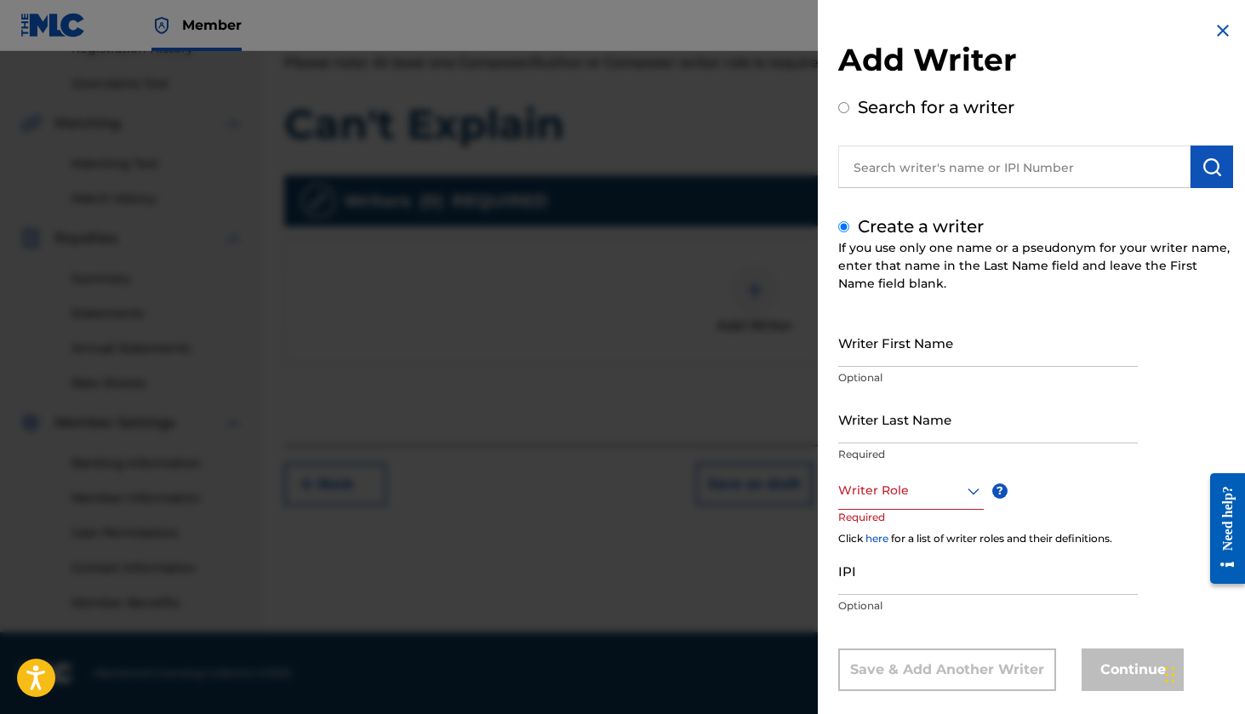
scroll to position [0, 0]
click at [917, 110] on label "Search for a writer" at bounding box center [936, 107] width 157 height 20
click at [849, 110] on input "Search for a writer" at bounding box center [843, 107] width 11 height 11
radio input "false"
radio input "true"
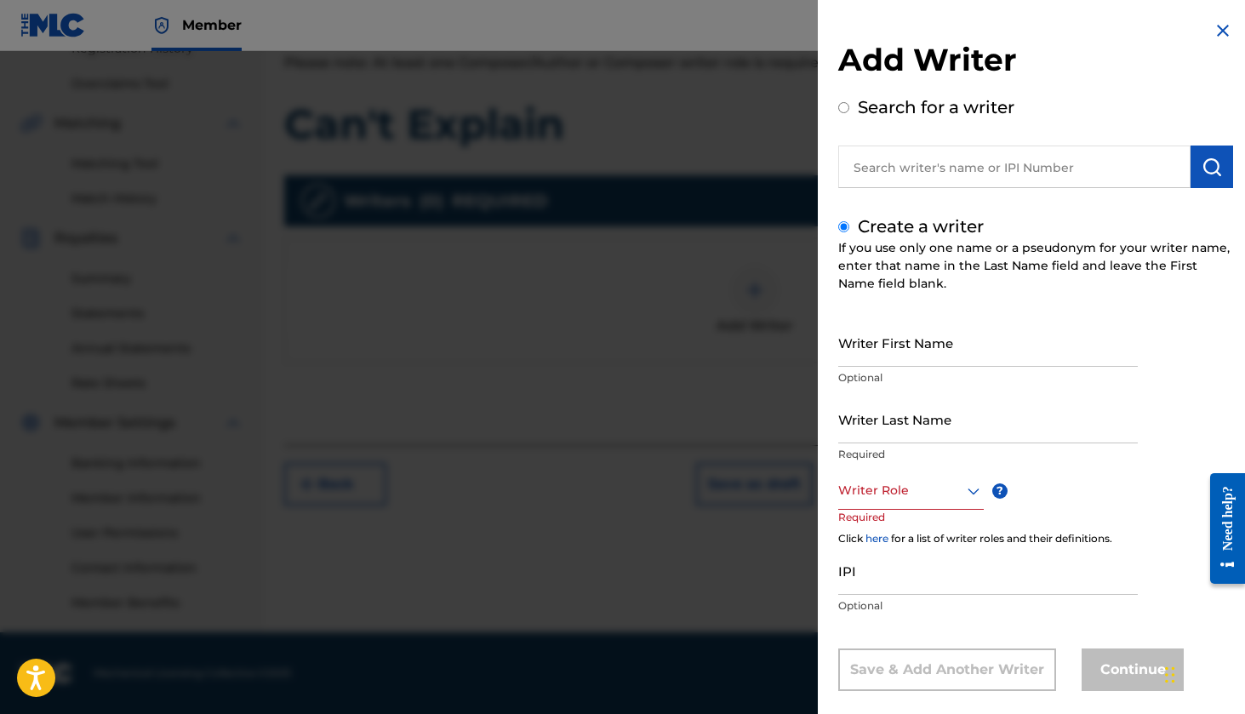
radio input "true"
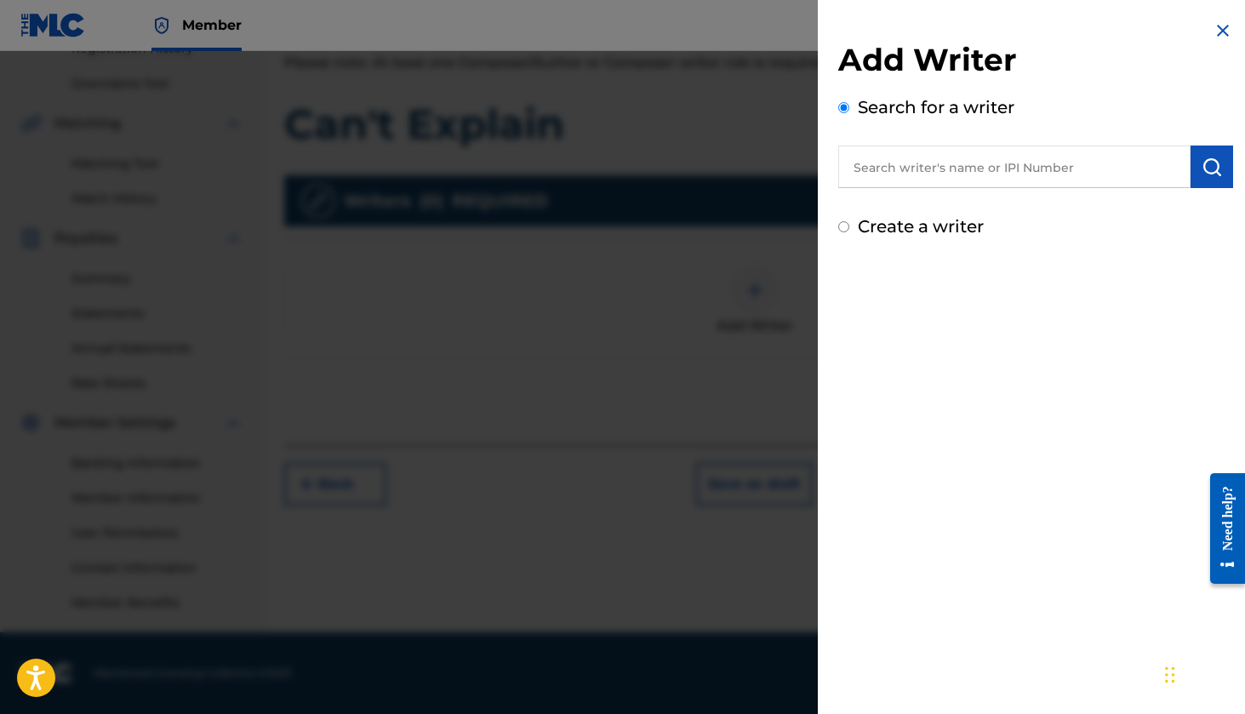
click at [915, 167] on input "text" at bounding box center [1014, 166] width 352 height 43
type input "[PERSON_NAME]"
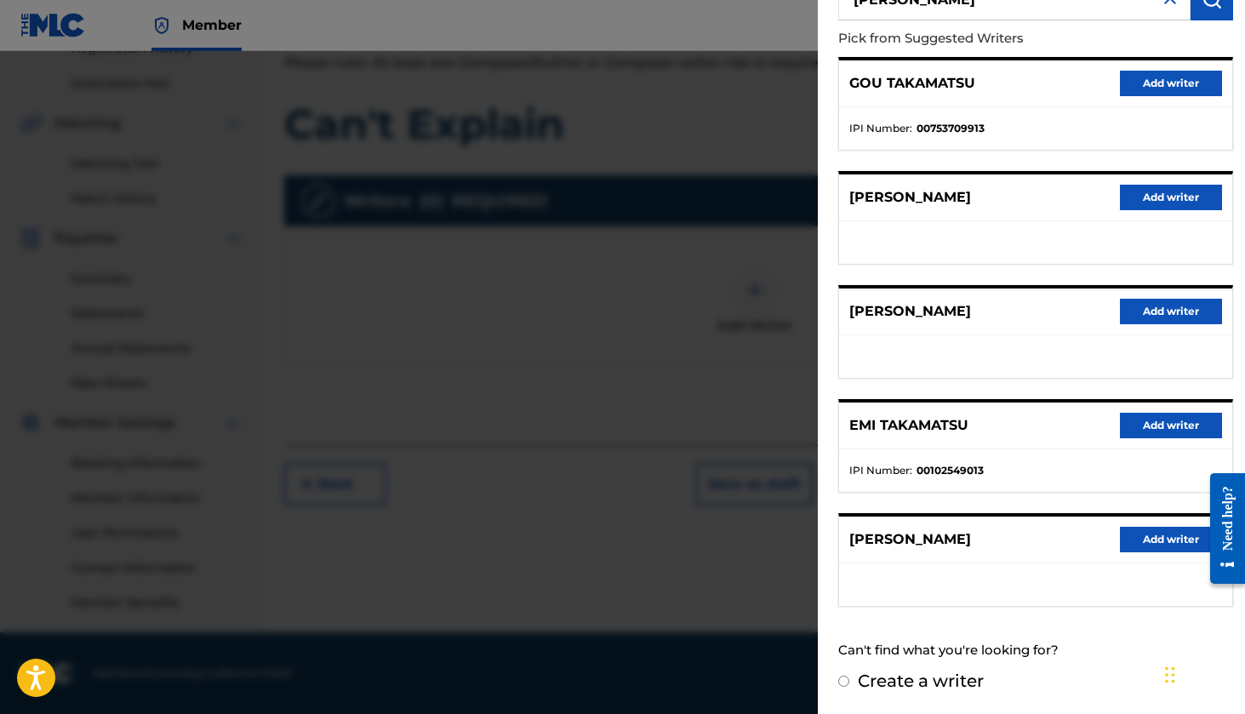
scroll to position [167, 0]
click at [1163, 534] on button "Add writer" at bounding box center [1171, 541] width 102 height 26
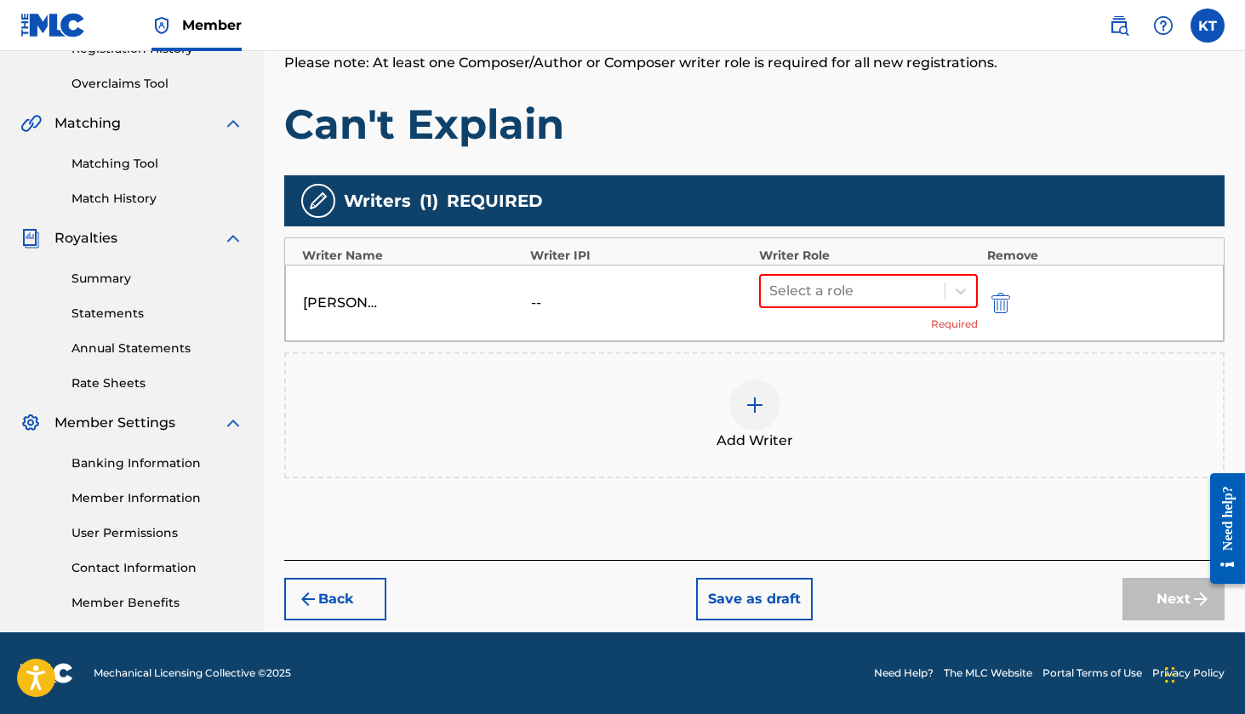
click at [1001, 299] on img "submit" at bounding box center [1000, 303] width 19 height 20
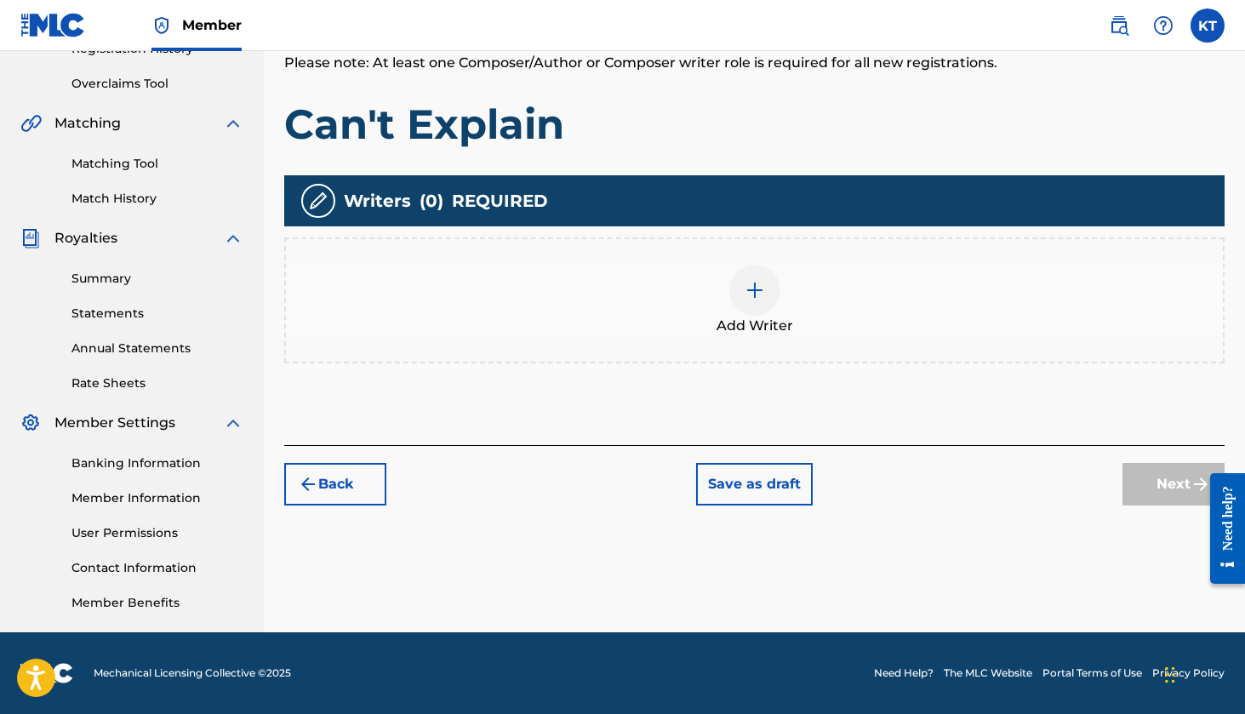
click at [782, 296] on div "Add Writer" at bounding box center [754, 300] width 937 height 71
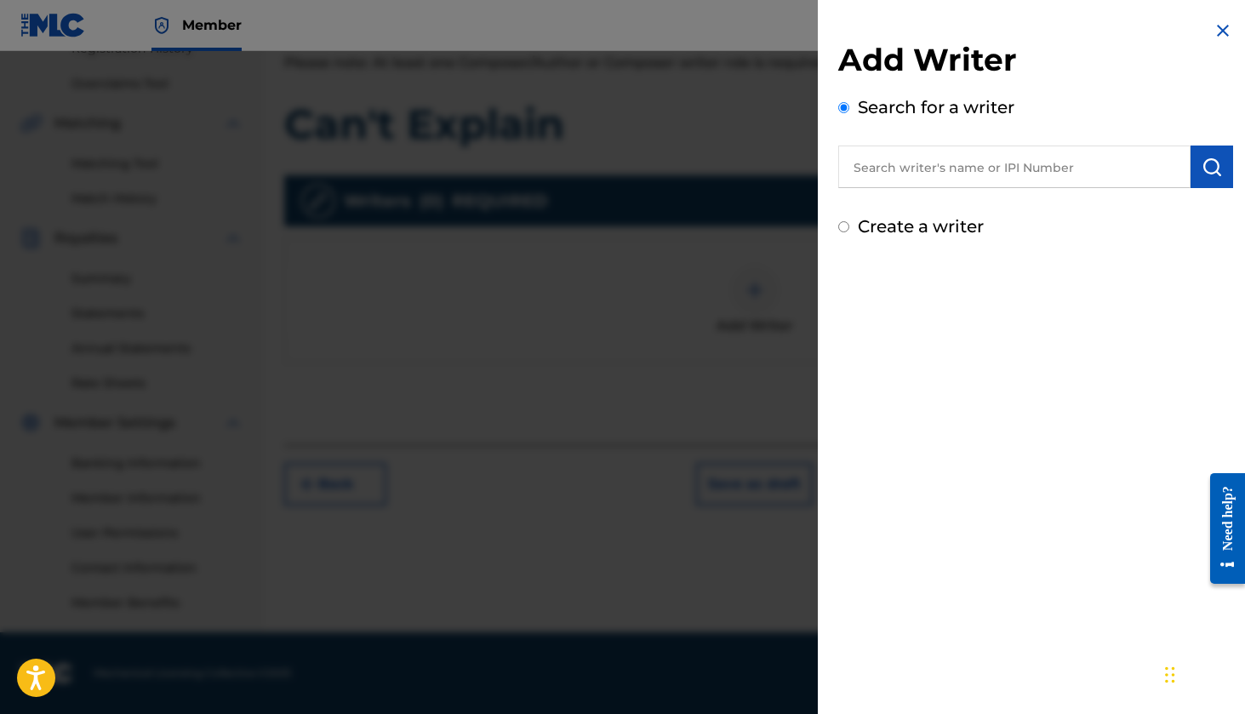
click at [898, 218] on label "Create a writer" at bounding box center [921, 226] width 126 height 20
radio input "true"
click at [849, 221] on input "Create a writer" at bounding box center [843, 226] width 11 height 11
radio input "false"
radio input "true"
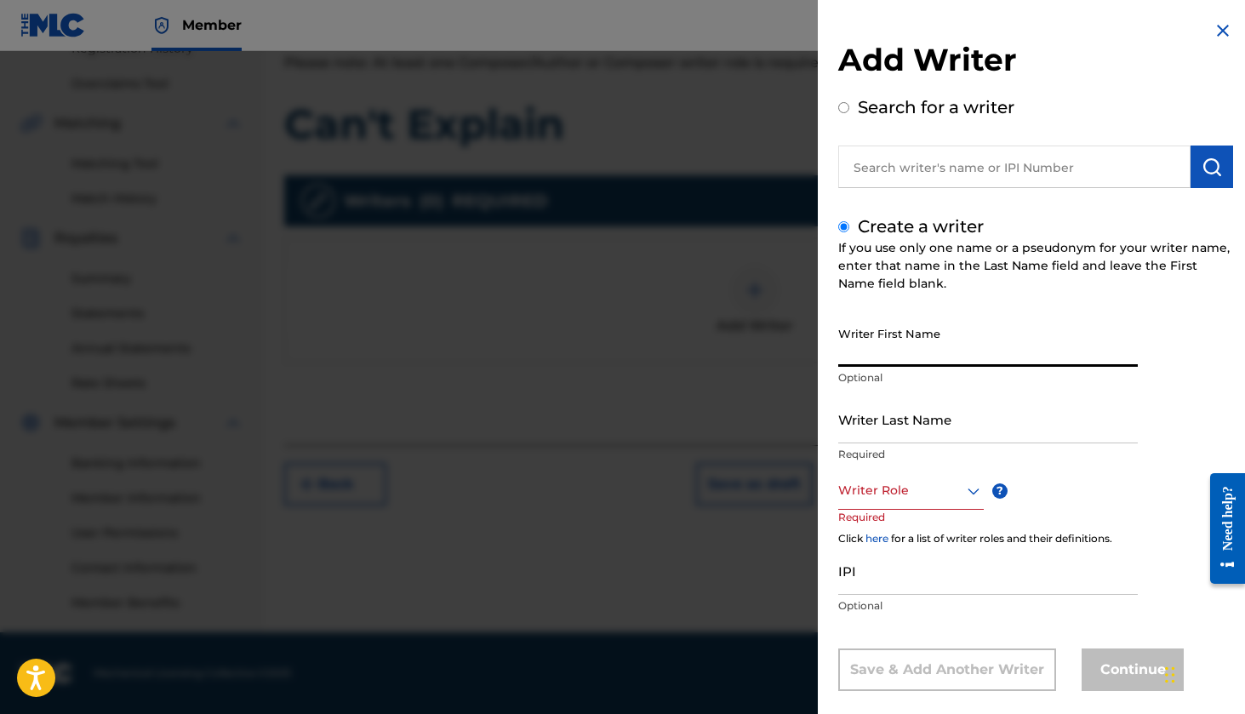
click at [874, 352] on input "Writer First Name" at bounding box center [987, 342] width 299 height 48
type input "Kaden"
click at [874, 442] on input "Writer Last Name" at bounding box center [987, 419] width 299 height 48
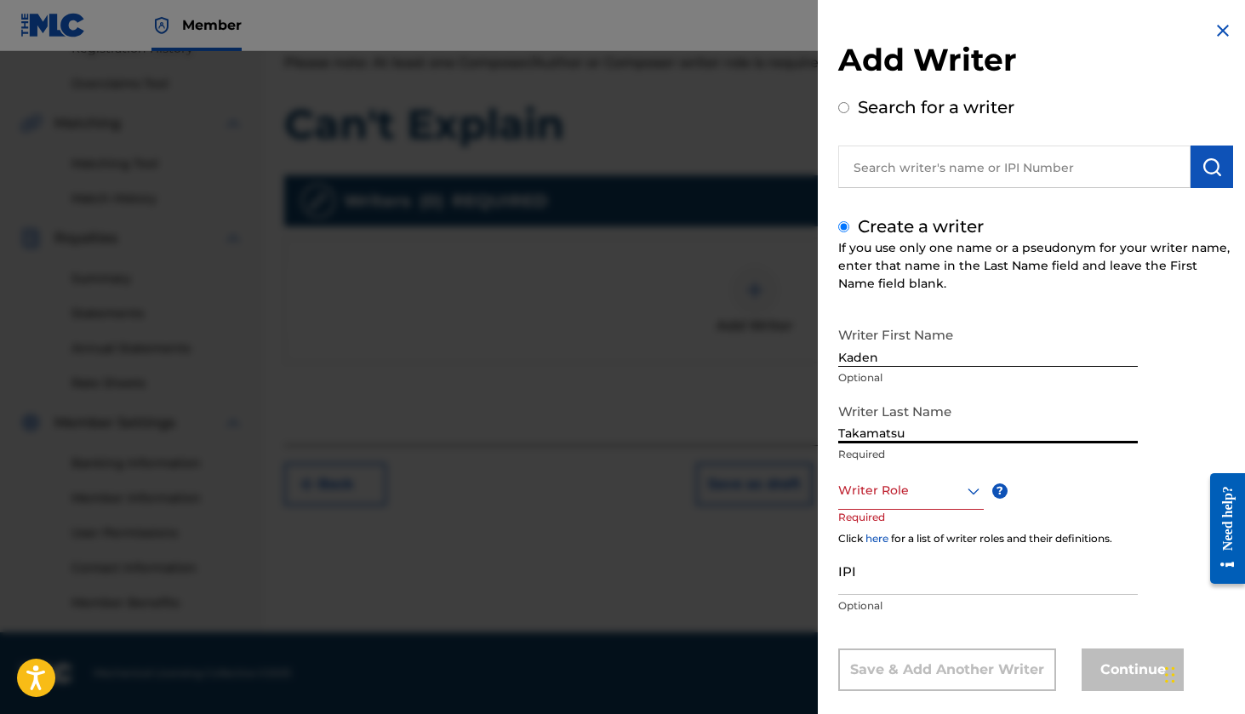
type input "Takamatsu"
click at [865, 493] on div "Writer Role" at bounding box center [910, 490] width 145 height 38
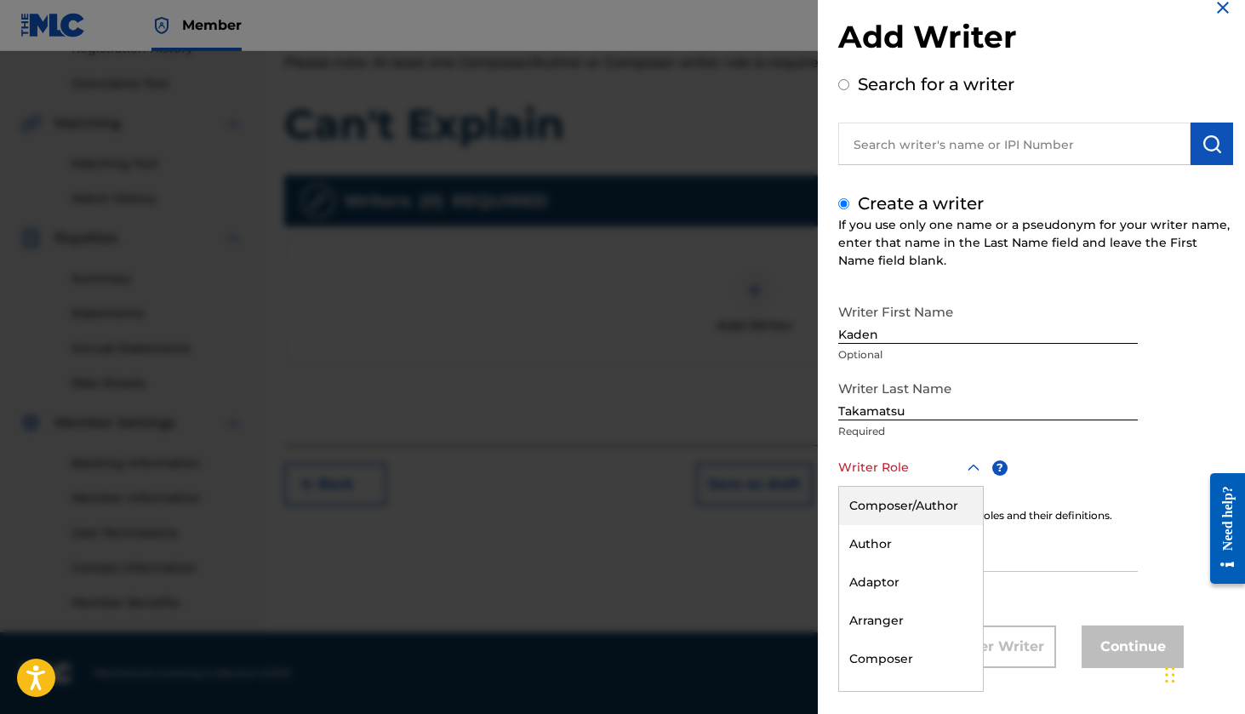
click at [957, 508] on div "Composer/Author" at bounding box center [911, 506] width 144 height 38
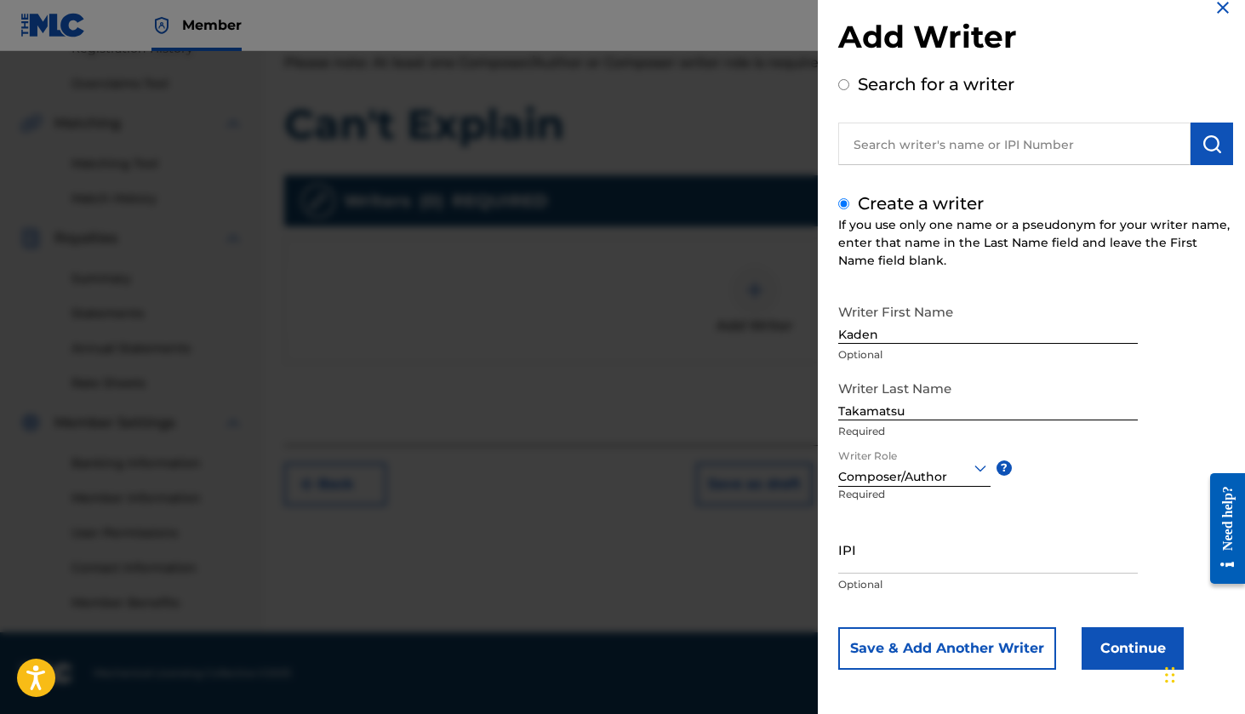
click at [930, 555] on input "IPI" at bounding box center [987, 549] width 299 height 48
paste input "01252350487"
type input "01252350487"
click at [1114, 651] on button "Continue" at bounding box center [1132, 648] width 102 height 43
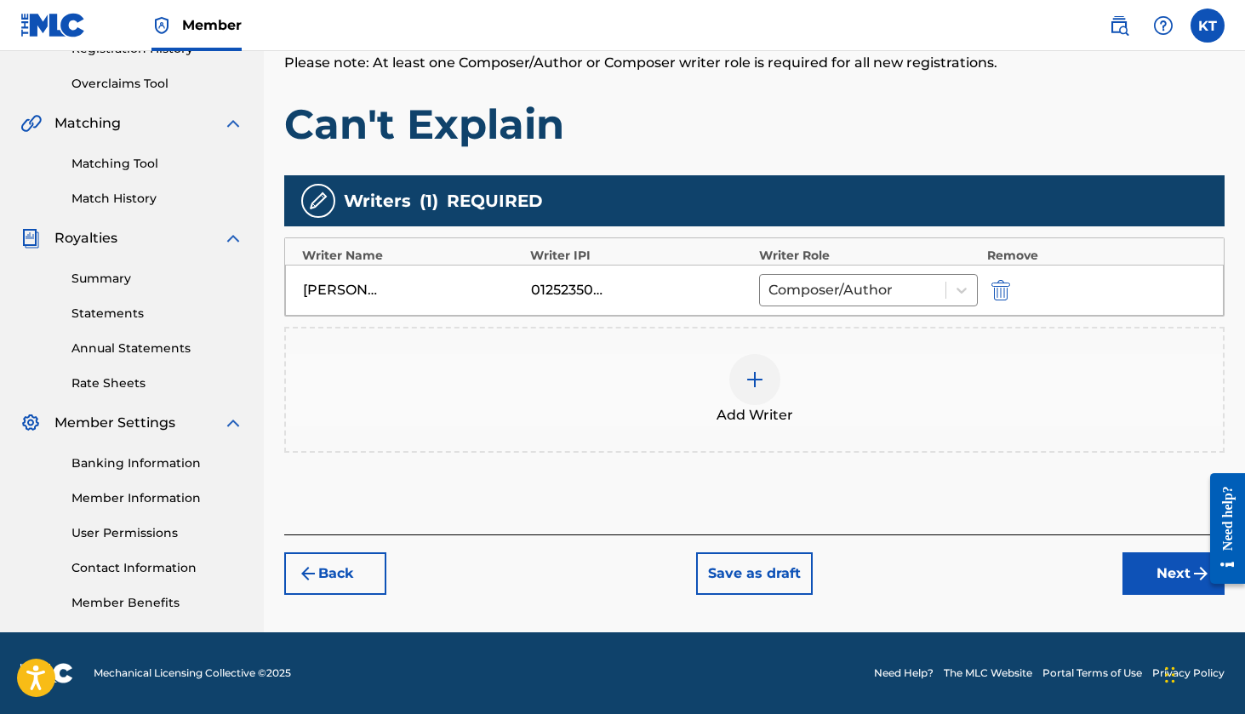
click at [1163, 567] on button "Next" at bounding box center [1173, 573] width 102 height 43
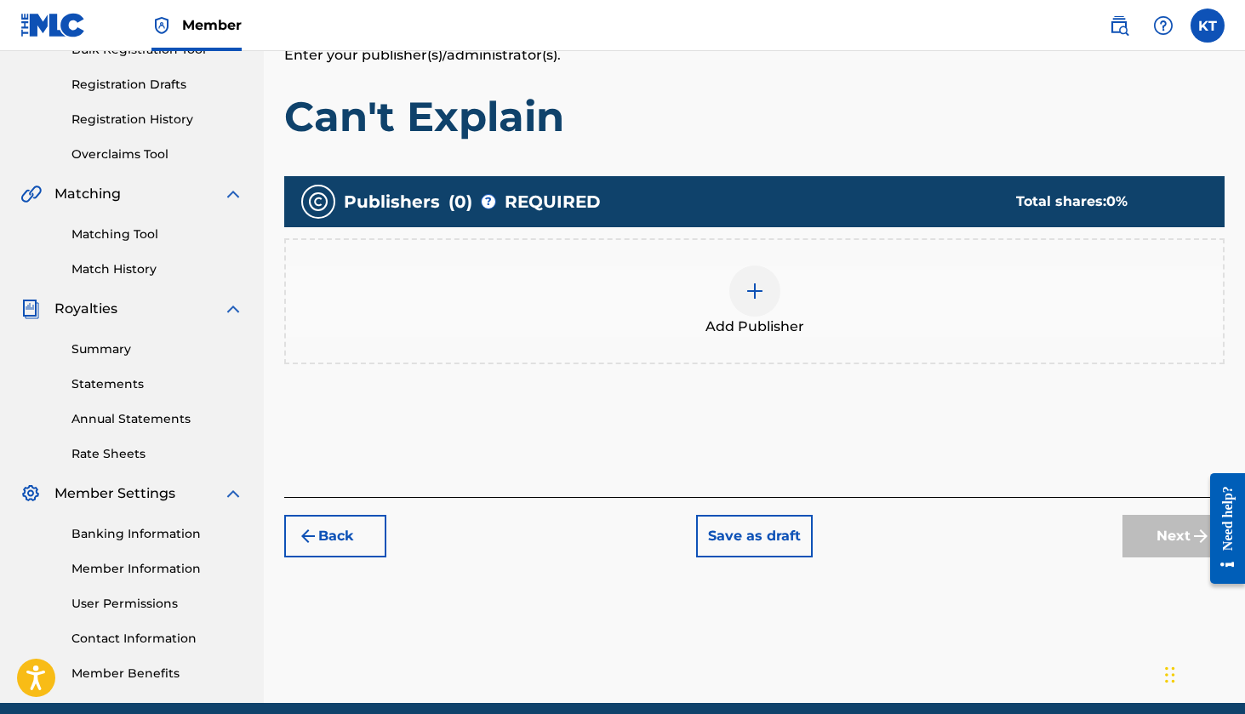
scroll to position [341, 0]
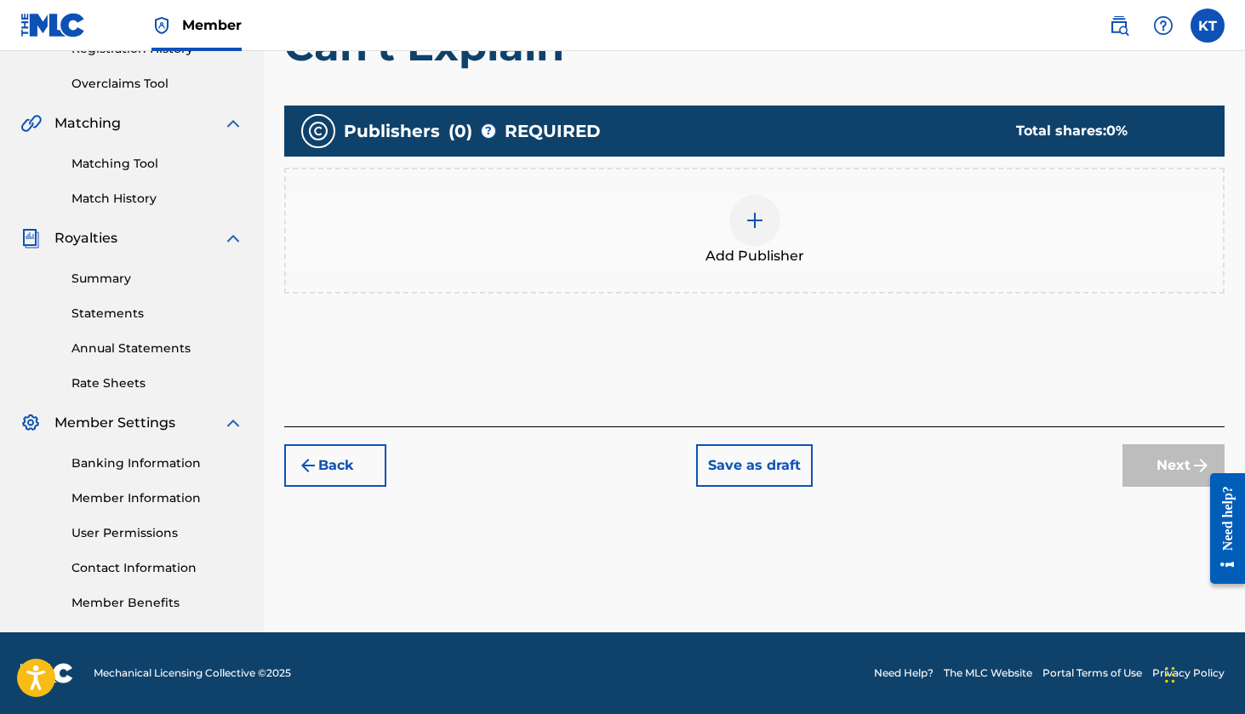
click at [739, 237] on div at bounding box center [754, 220] width 51 height 51
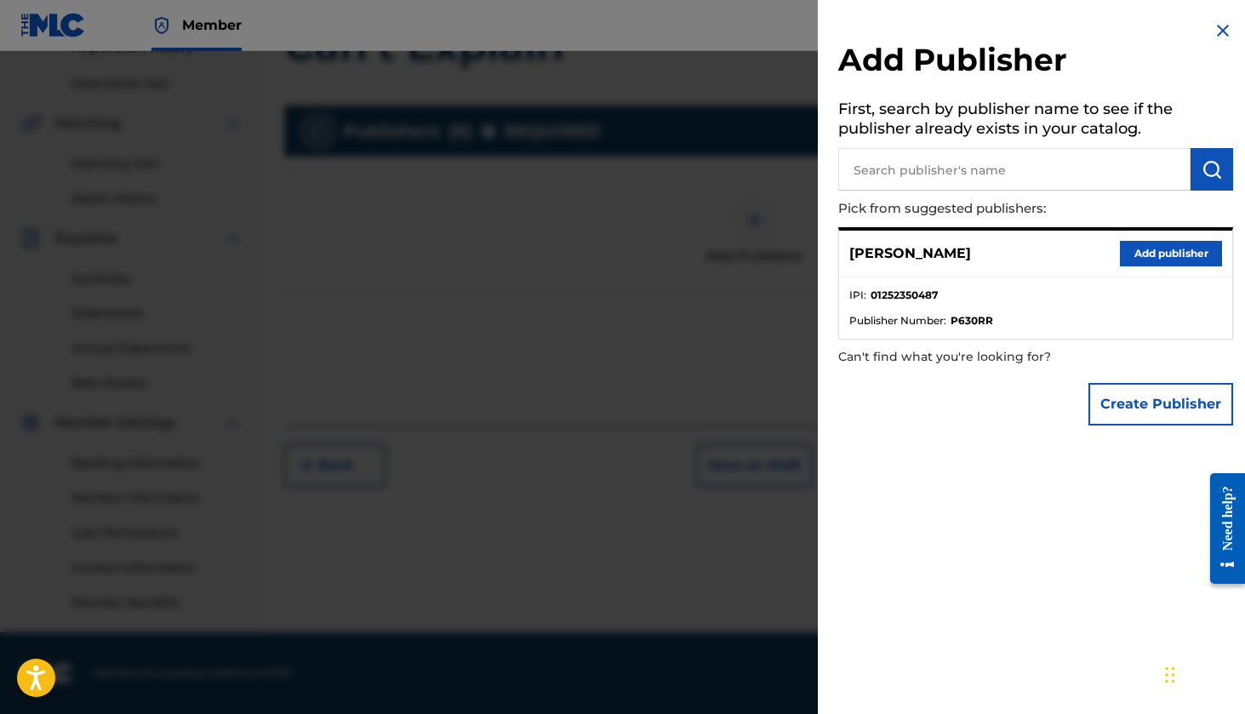
click at [1155, 248] on button "Add publisher" at bounding box center [1171, 254] width 102 height 26
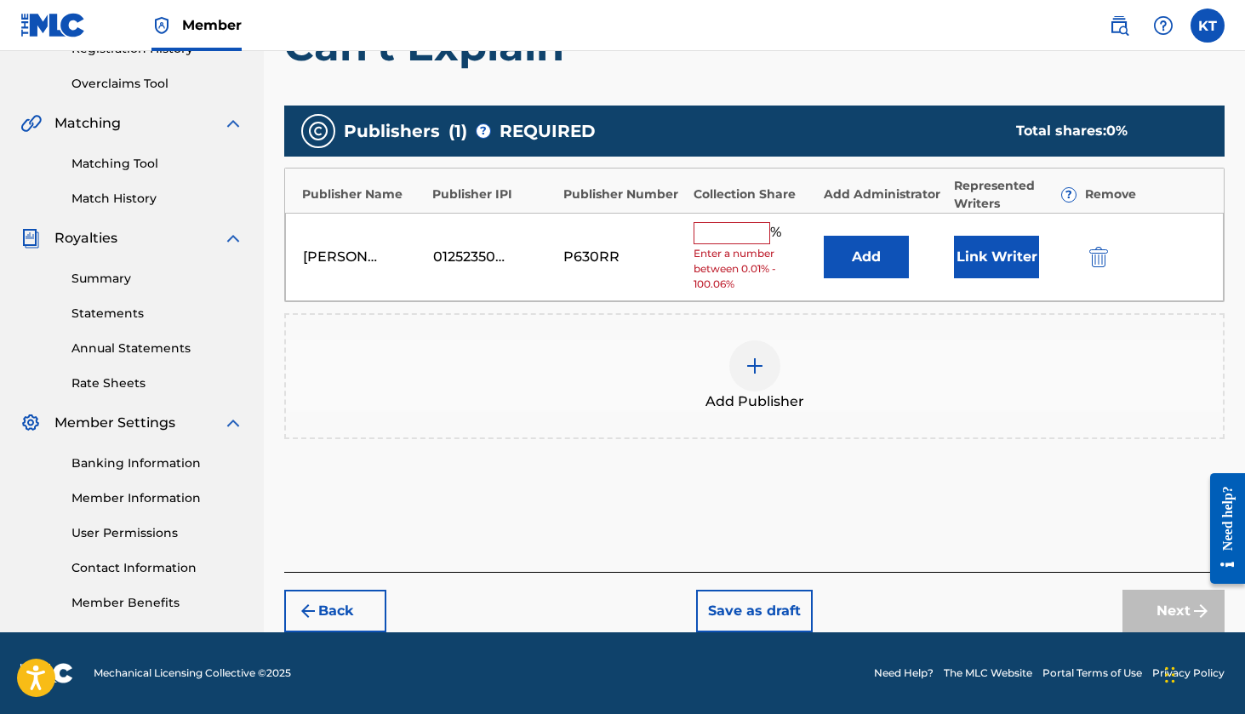
click at [747, 235] on input "text" at bounding box center [731, 233] width 77 height 22
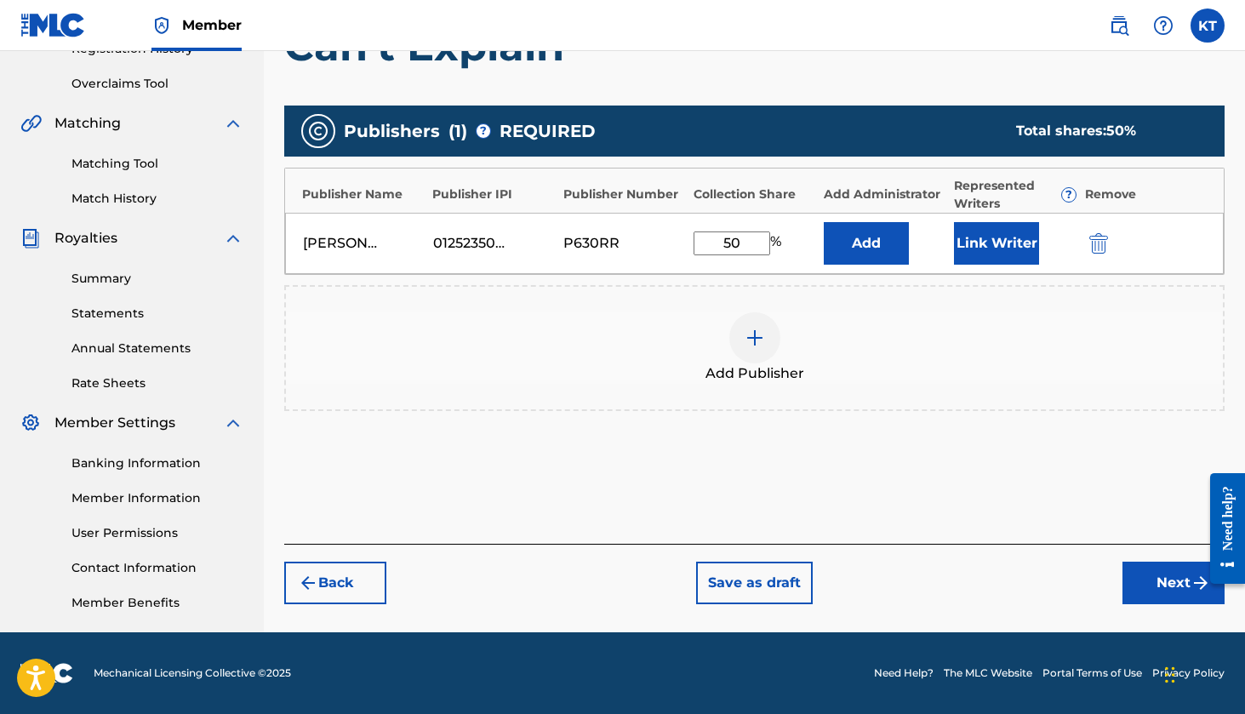
type input "50"
click at [949, 502] on div "Add Publishers & Shares Enter your publisher(s)/administrator(s). Can't Explain…" at bounding box center [754, 249] width 940 height 590
click at [349, 585] on button "Back" at bounding box center [335, 583] width 102 height 43
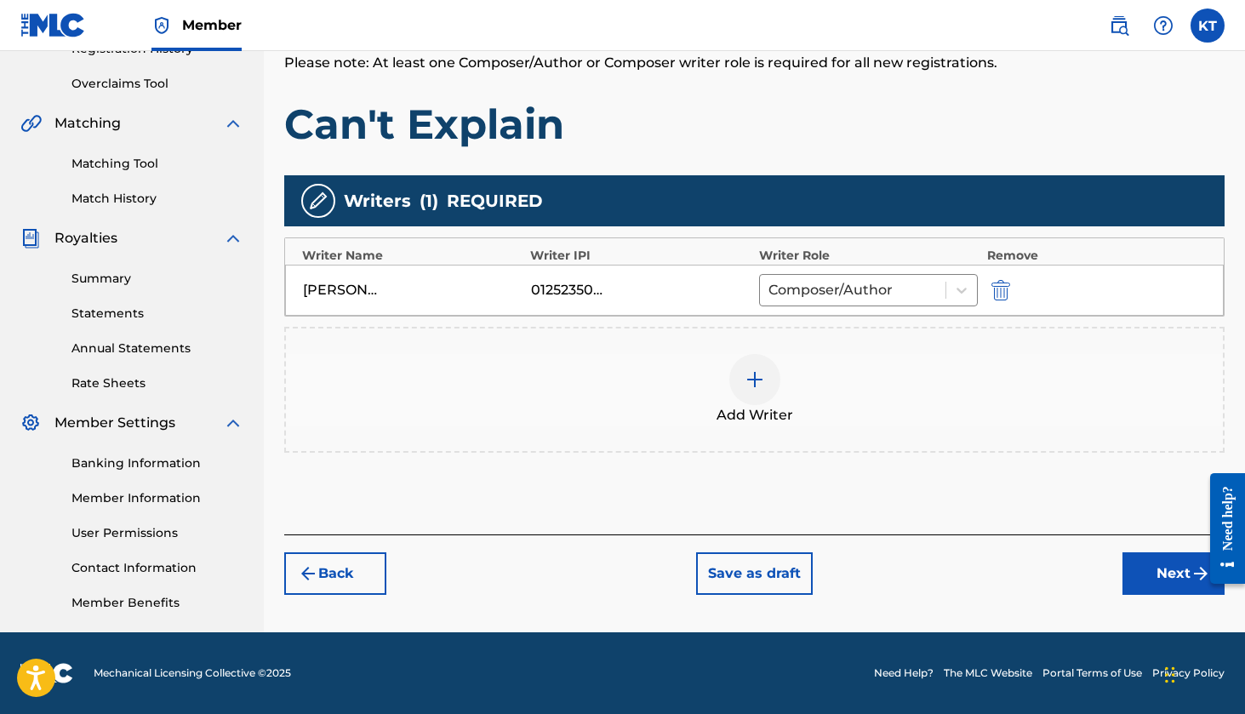
click at [1153, 568] on button "Next" at bounding box center [1173, 573] width 102 height 43
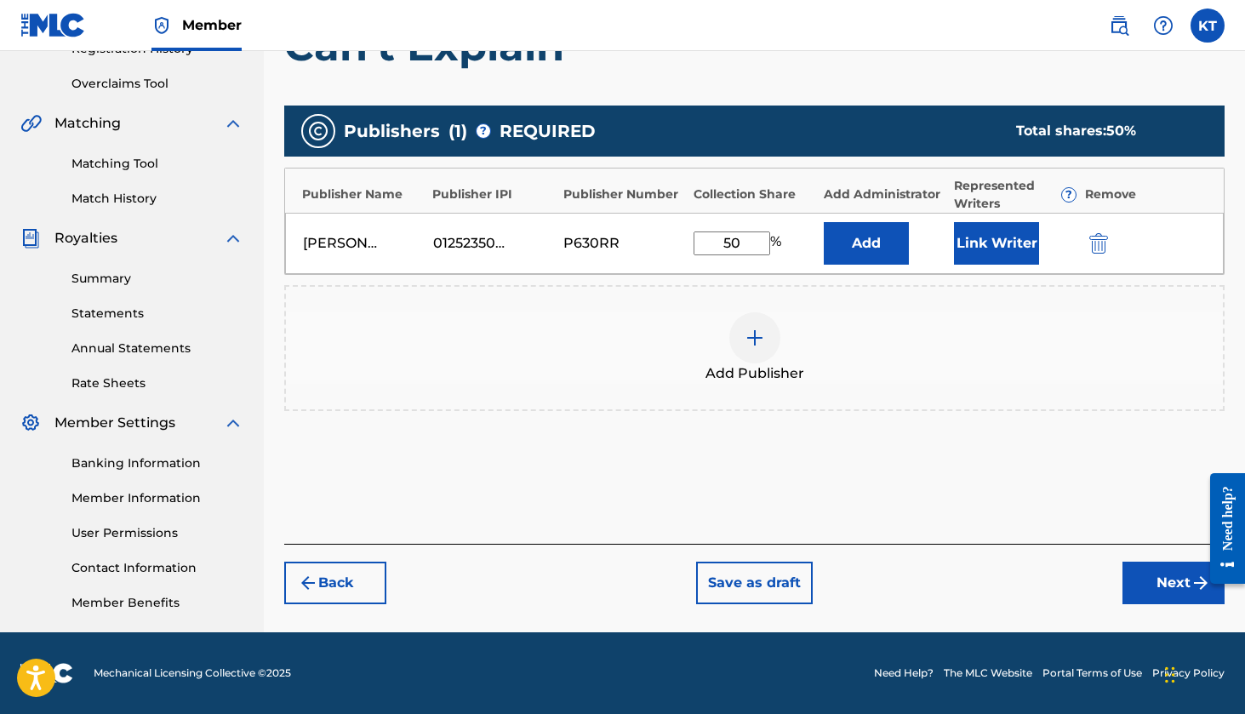
click at [986, 256] on button "Link Writer" at bounding box center [996, 243] width 85 height 43
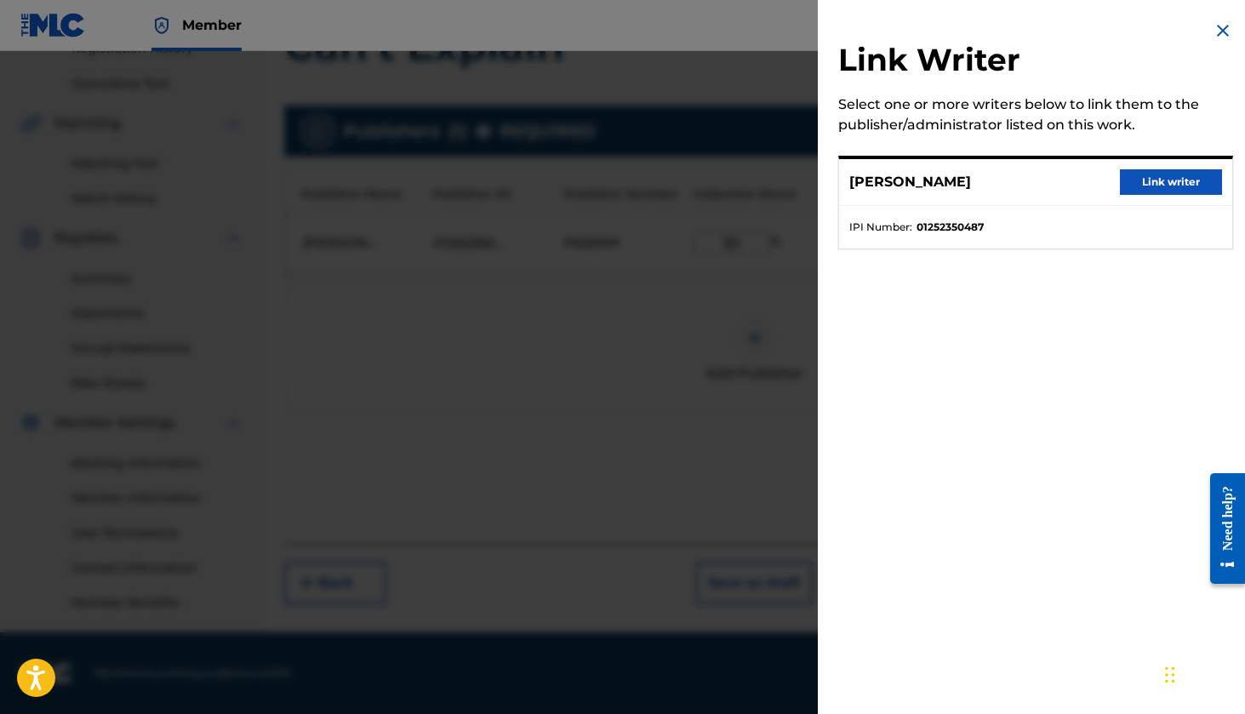
click at [1171, 182] on button "Link writer" at bounding box center [1171, 182] width 102 height 26
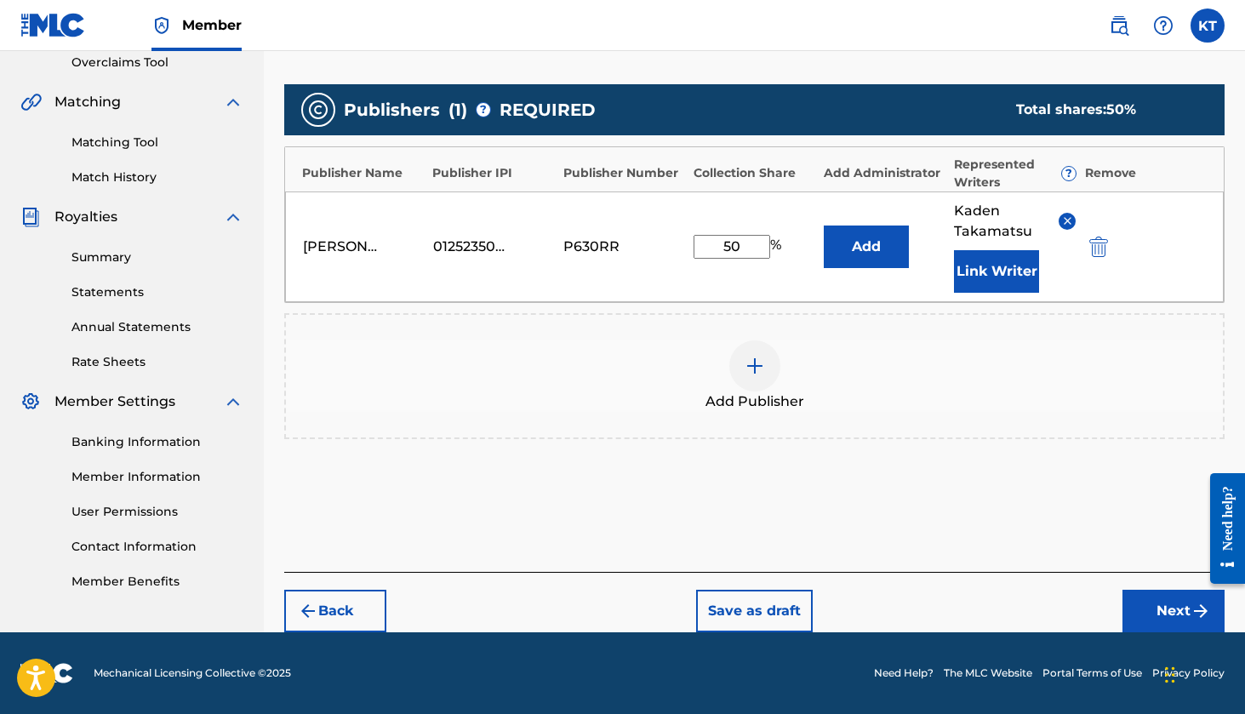
click at [1140, 607] on button "Next" at bounding box center [1173, 611] width 102 height 43
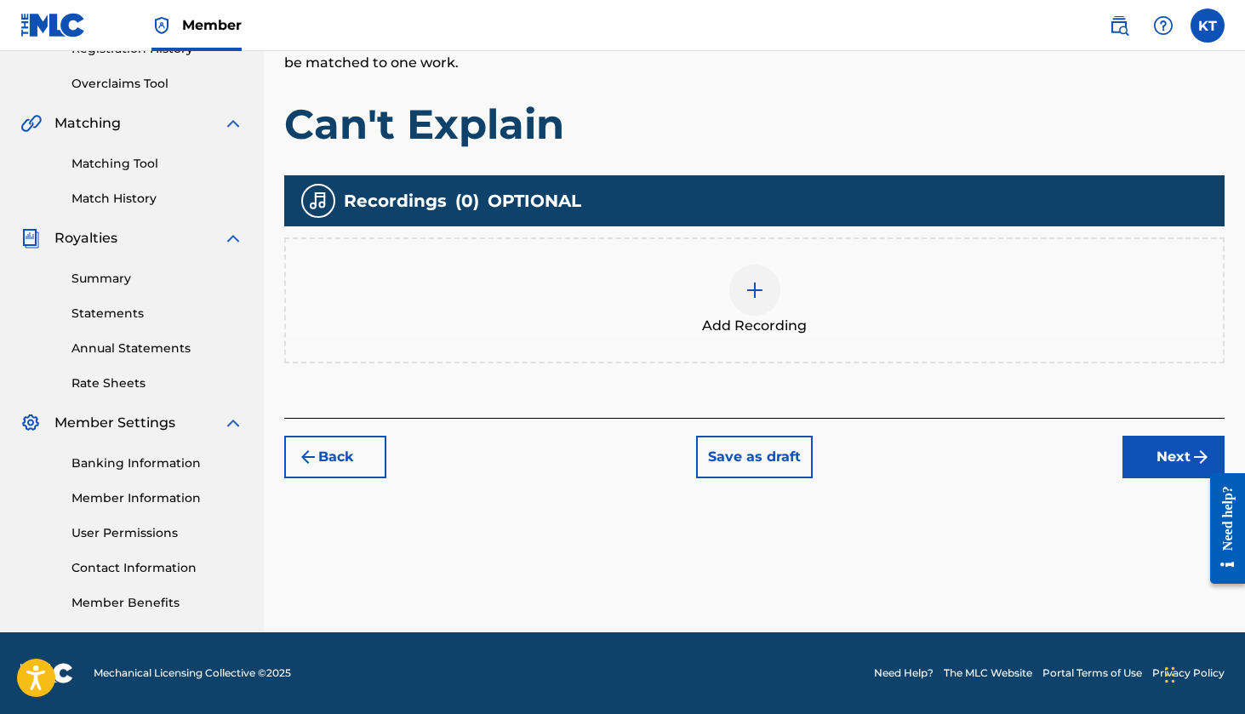
click at [785, 306] on div "Add Recording" at bounding box center [754, 300] width 937 height 71
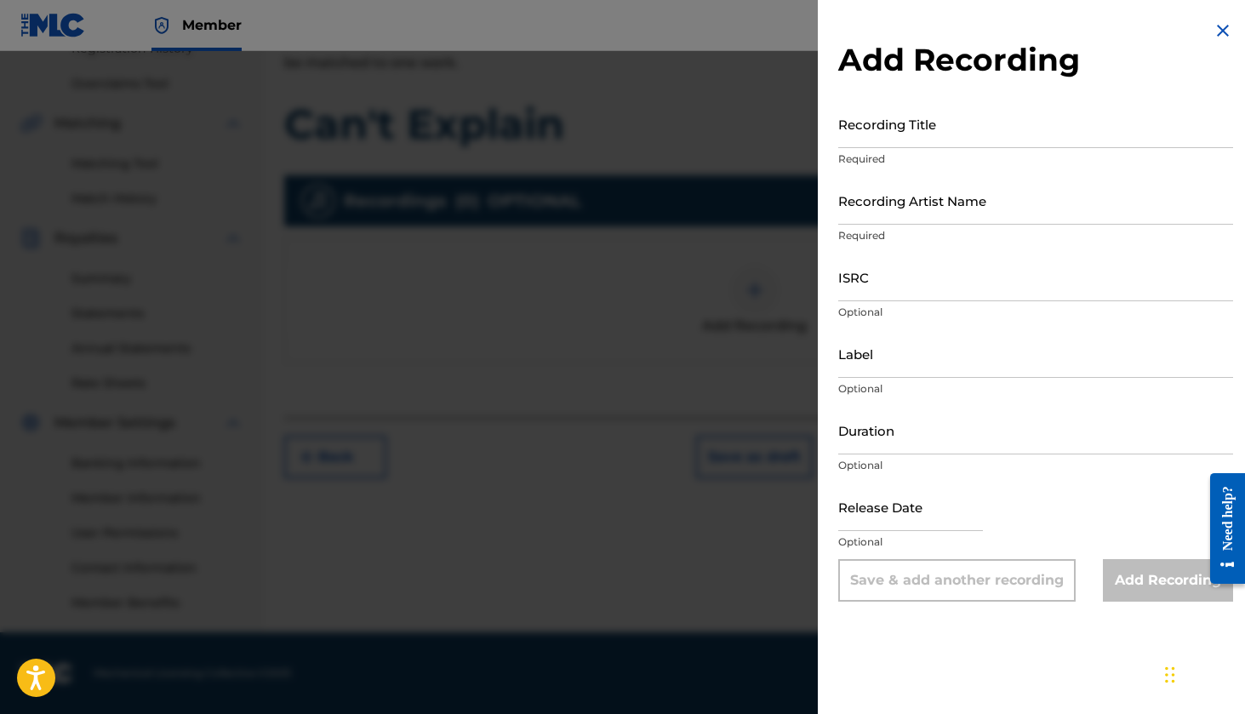
click at [876, 134] on input "Recording Title" at bounding box center [1035, 124] width 395 height 48
click at [875, 138] on input "Can'T Explain" at bounding box center [1035, 124] width 395 height 48
type input "Can't Explain"
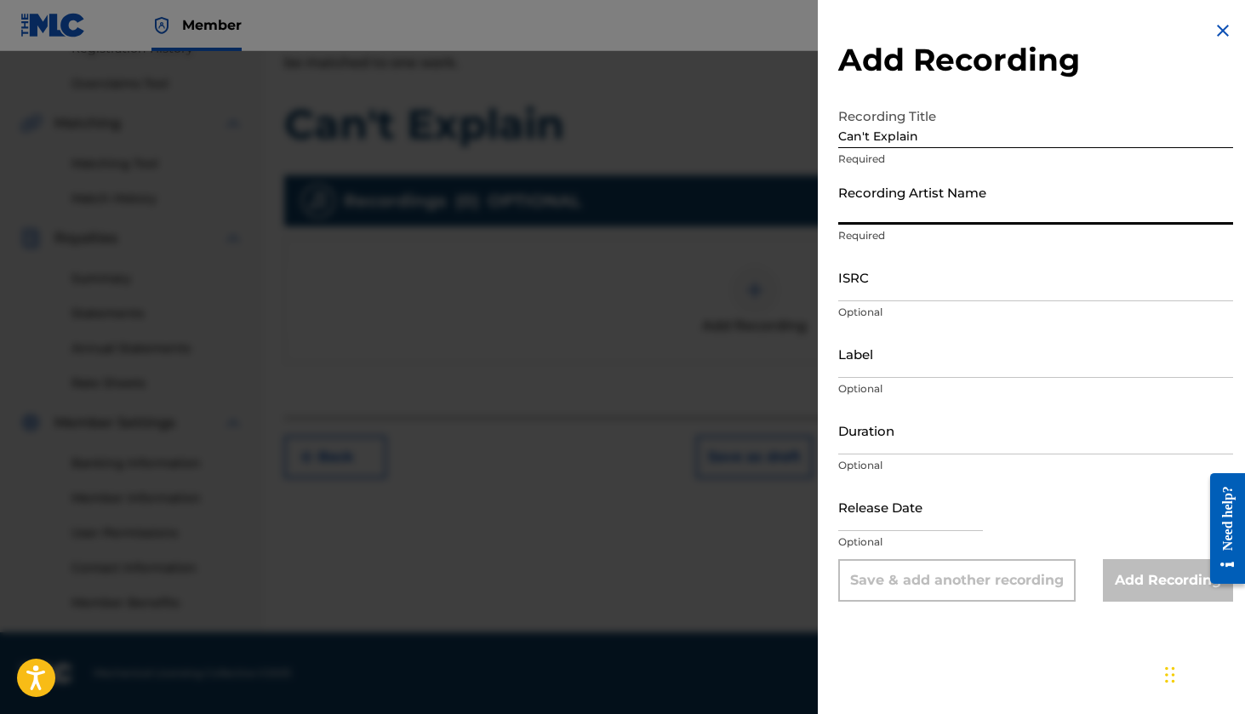
click at [922, 213] on input "Recording Artist Name" at bounding box center [1035, 200] width 395 height 48
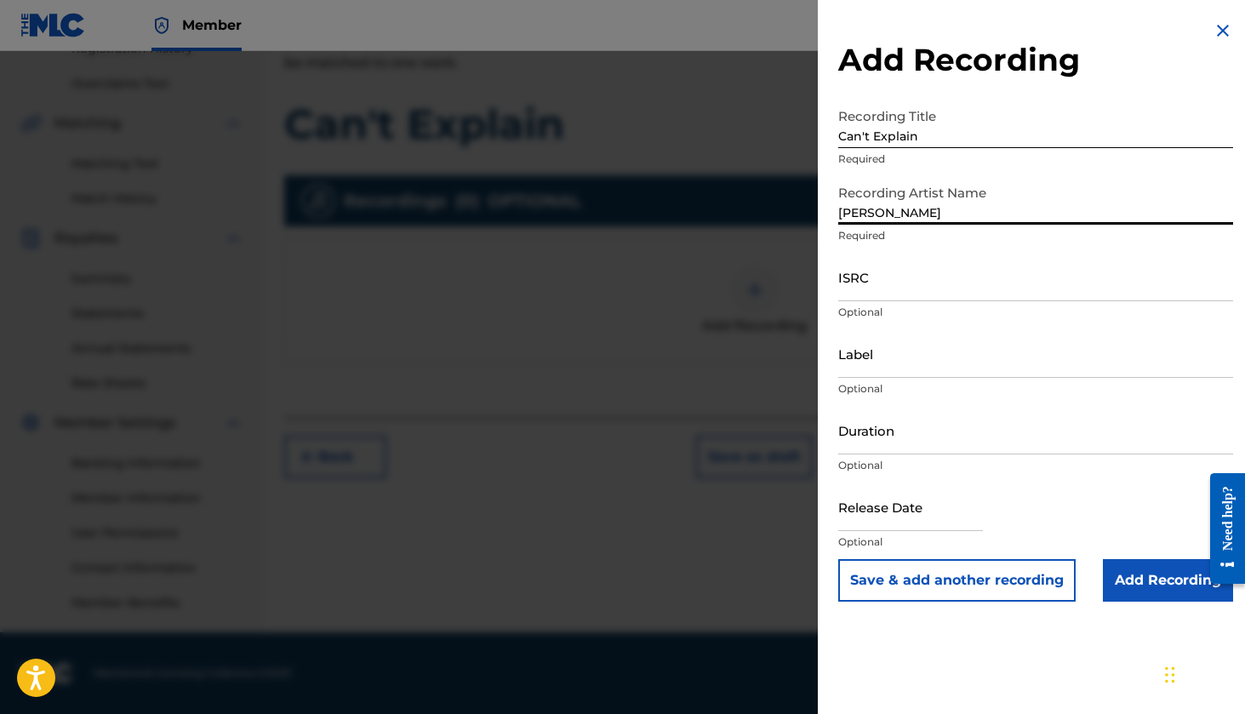
type input "[PERSON_NAME]"
click at [902, 295] on input "ISRC" at bounding box center [1035, 277] width 395 height 48
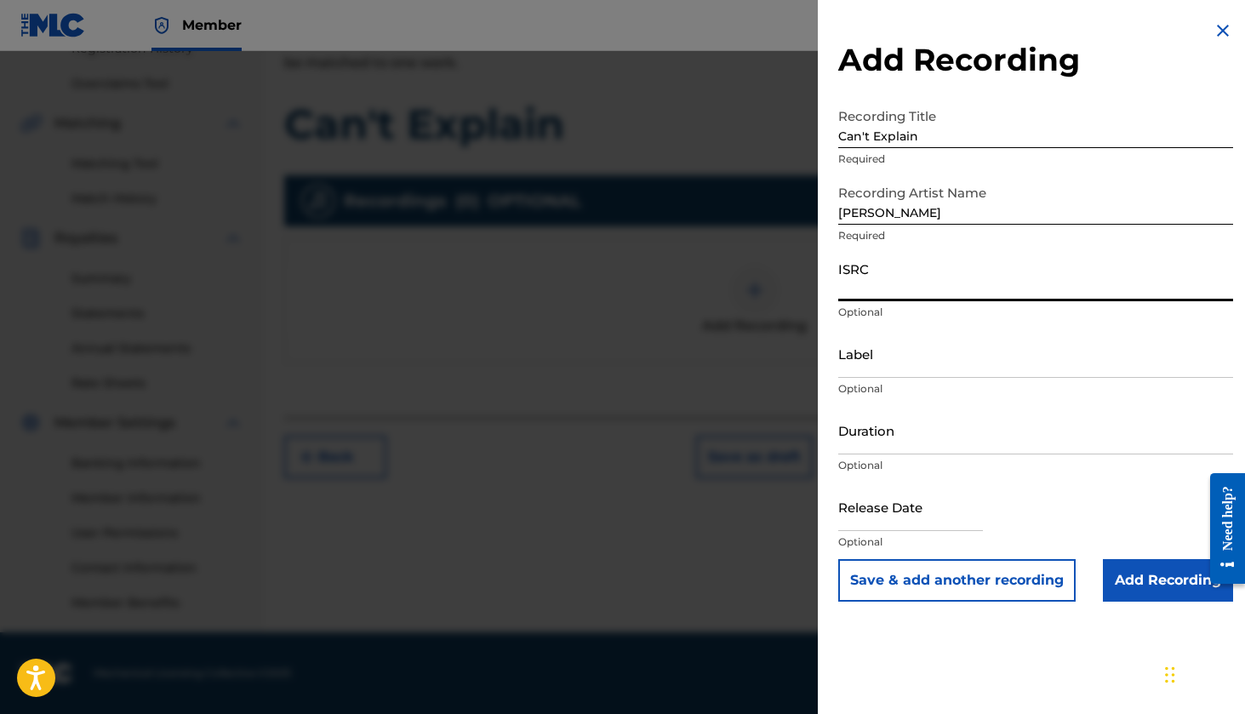
click at [892, 366] on input "Label" at bounding box center [1035, 353] width 395 height 48
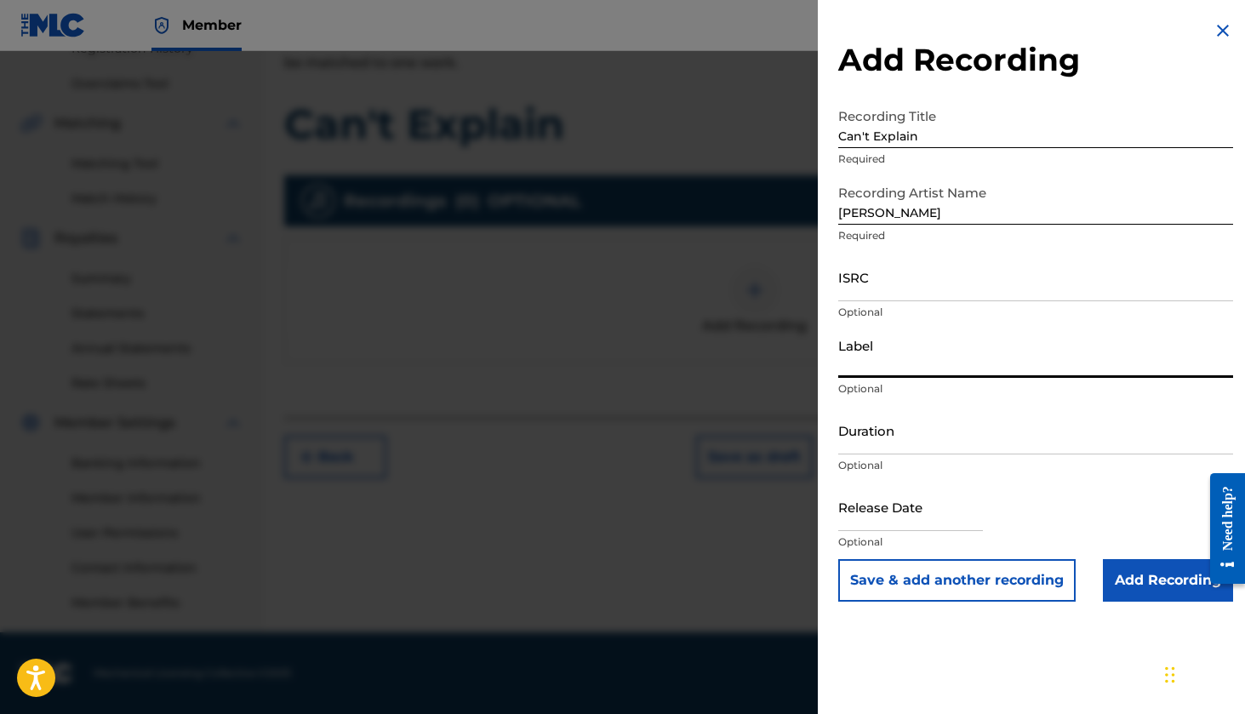
click at [882, 441] on input "Duration" at bounding box center [1035, 430] width 395 height 48
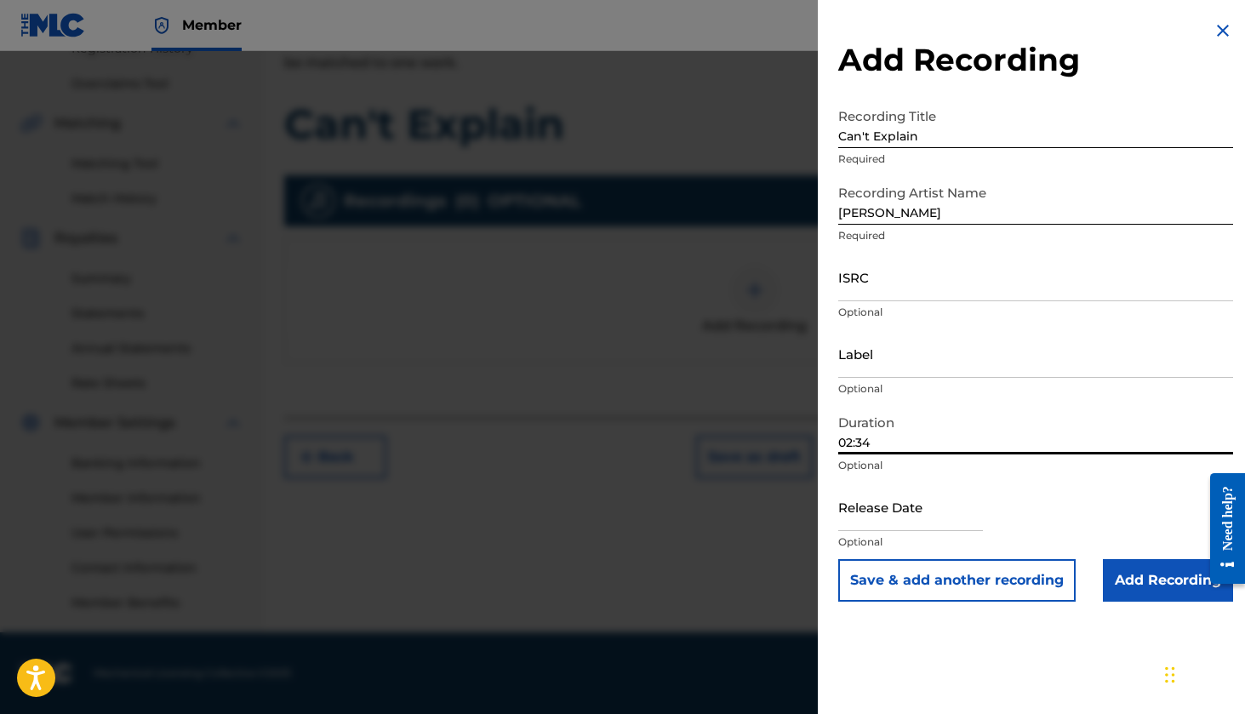
type input "02:34"
click at [898, 508] on input "text" at bounding box center [910, 506] width 145 height 48
select select "8"
select select "2025"
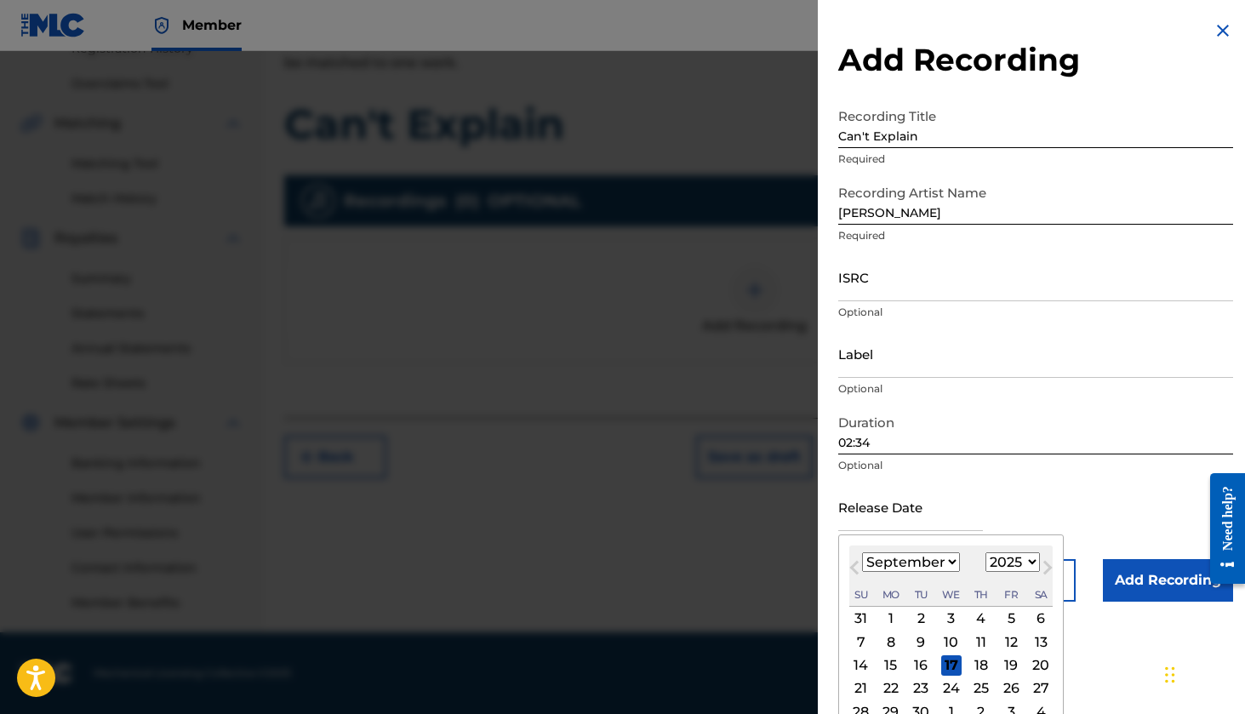
select select "7"
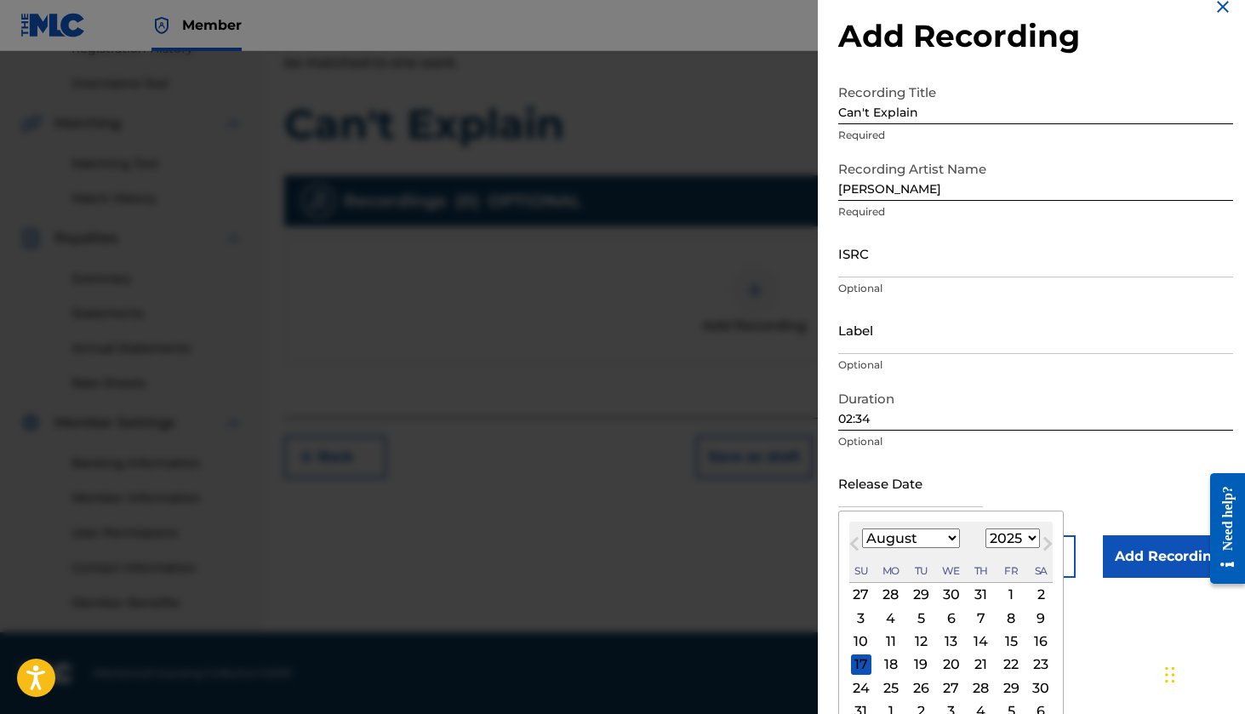
scroll to position [37, 0]
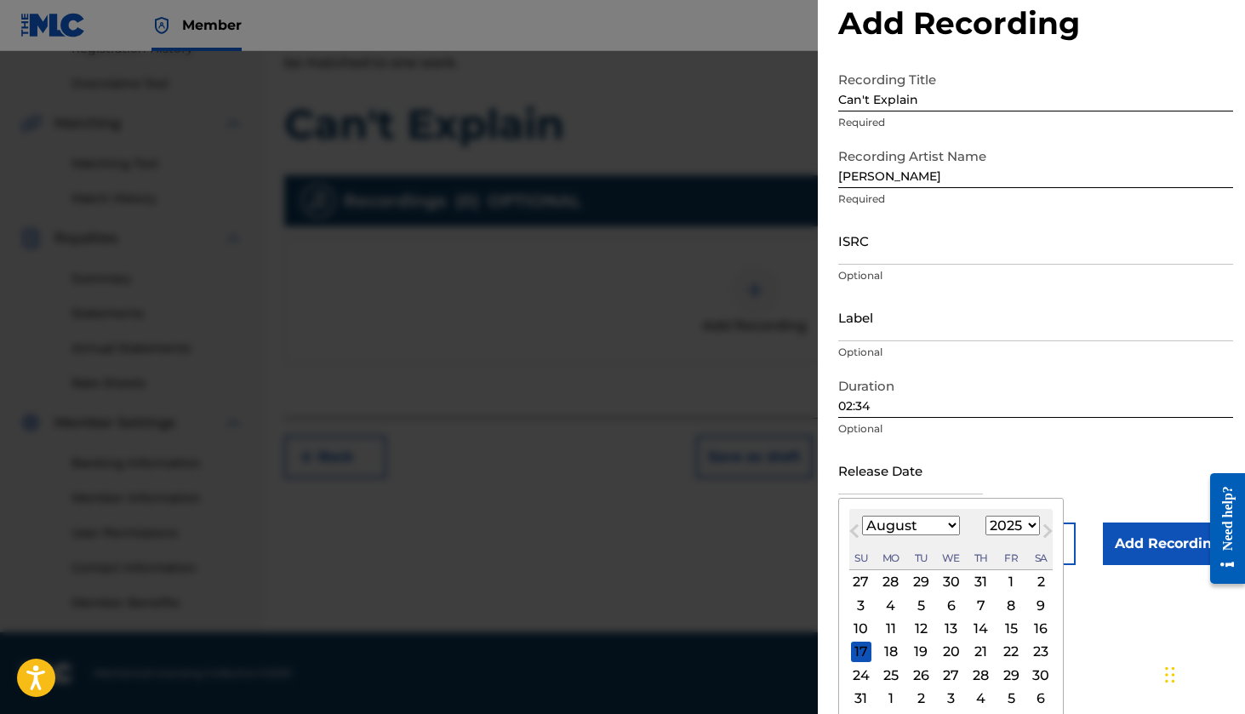
click at [882, 675] on div "25" at bounding box center [891, 674] width 20 height 20
type input "[DATE]"
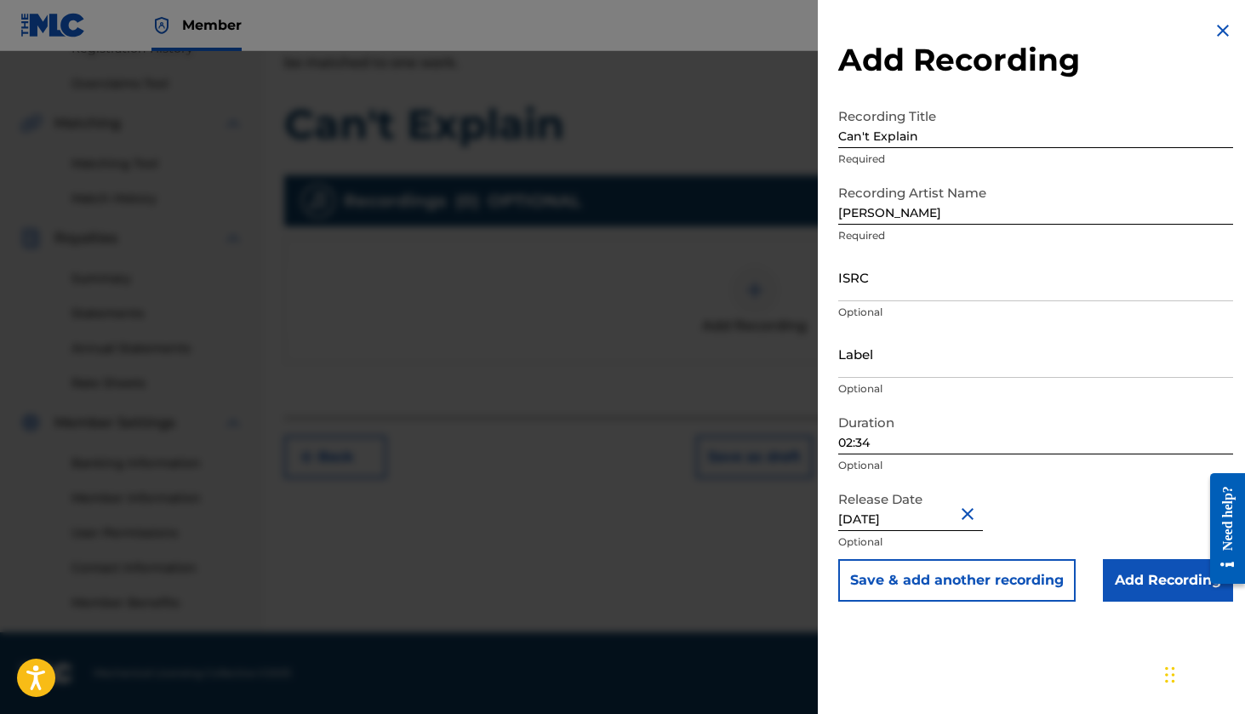
click at [884, 291] on input "ISRC" at bounding box center [1035, 277] width 395 height 48
type input "QZWFX2545489"
click at [1145, 579] on input "Add Recording" at bounding box center [1168, 580] width 130 height 43
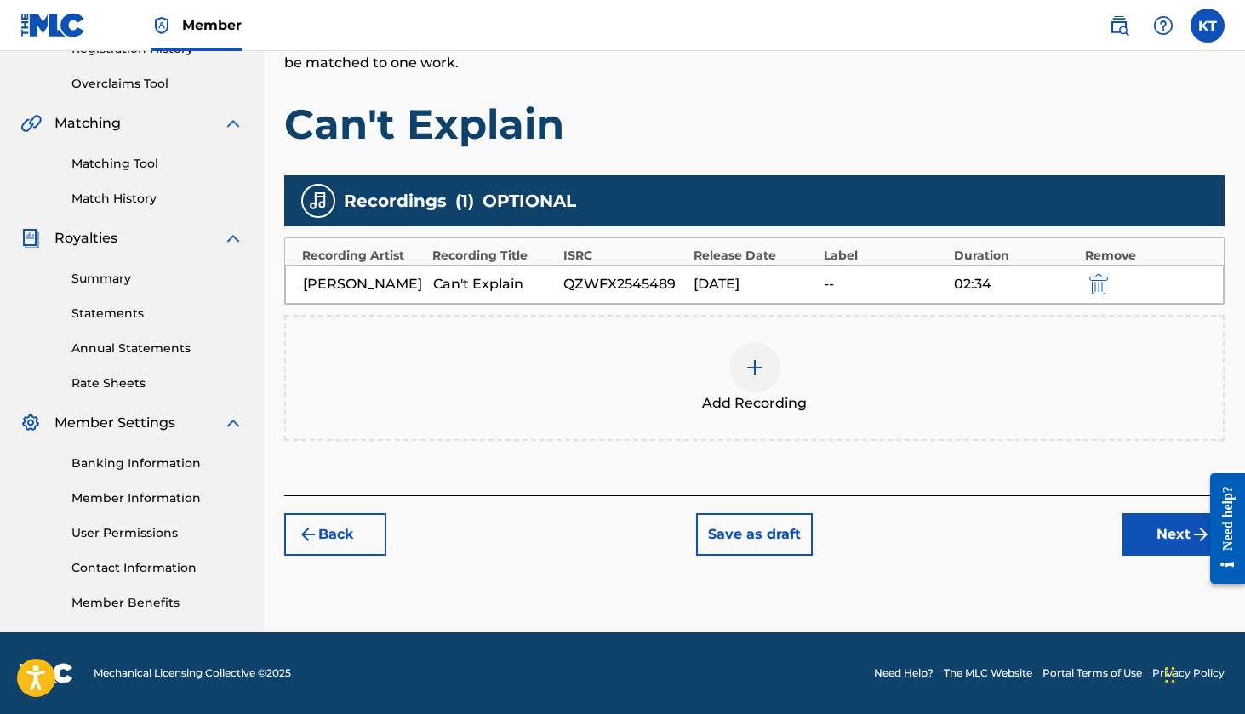
click at [1152, 555] on button "Next" at bounding box center [1173, 534] width 102 height 43
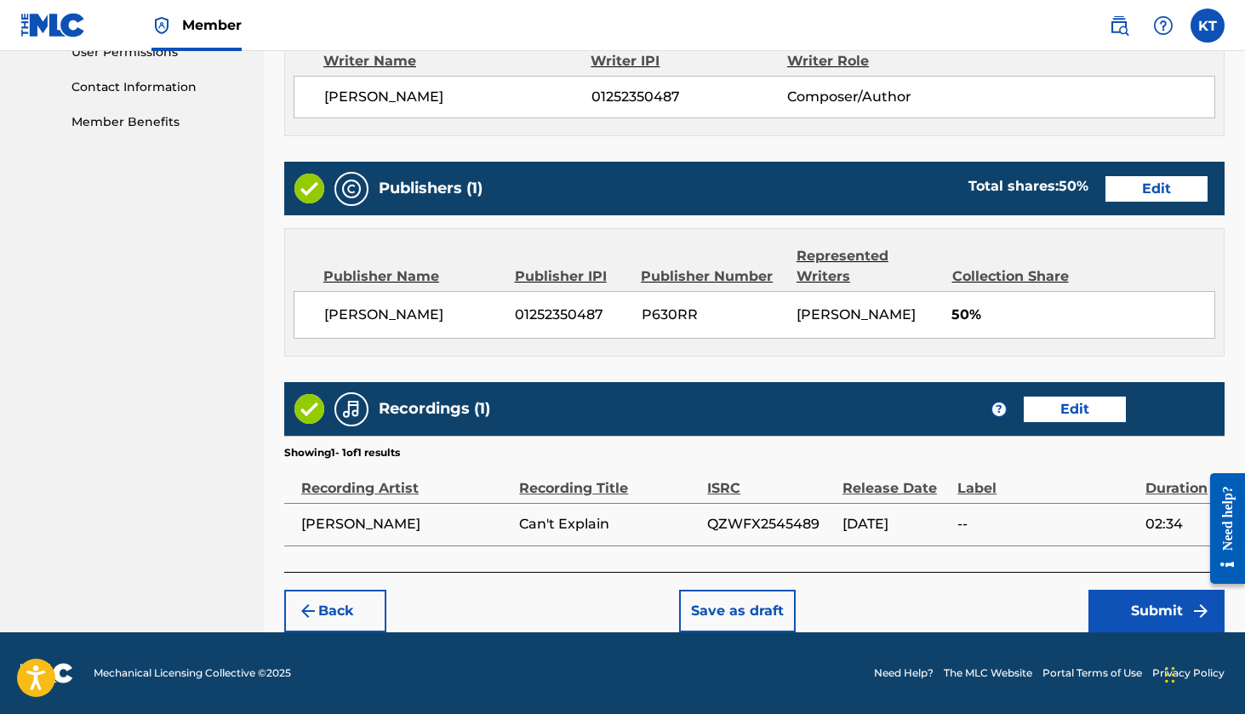
scroll to position [821, 0]
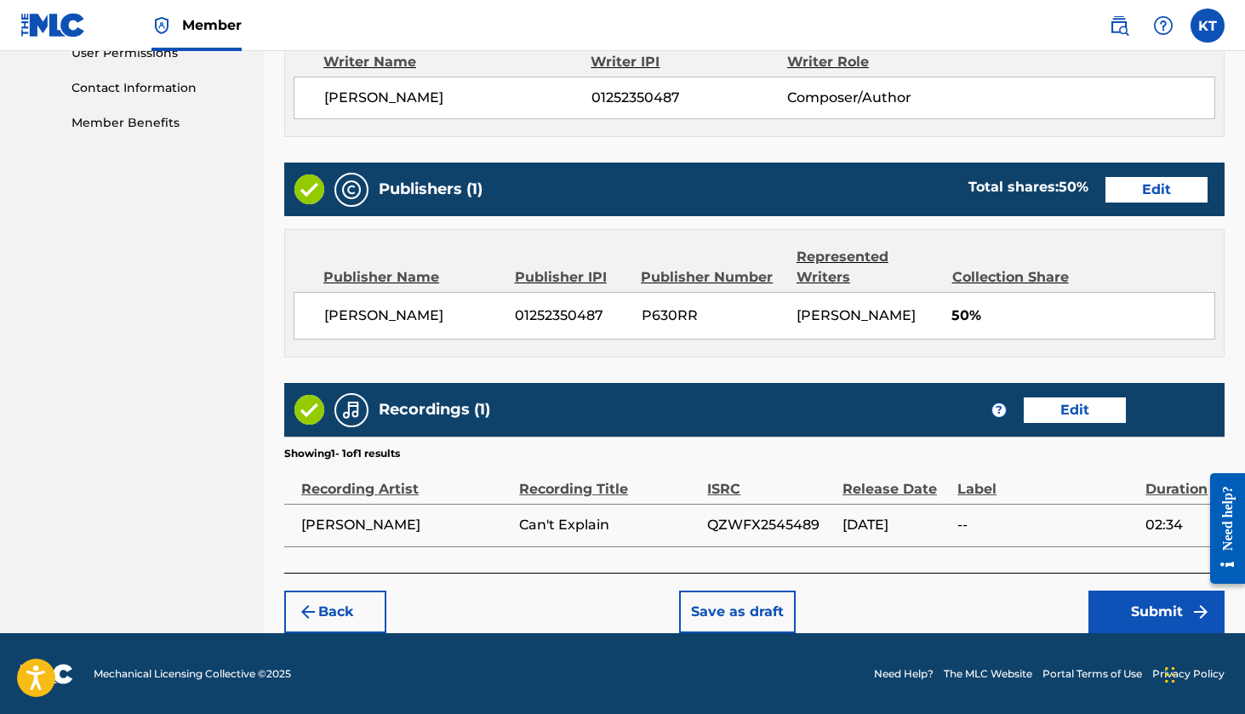
click at [1123, 602] on button "Submit" at bounding box center [1156, 611] width 136 height 43
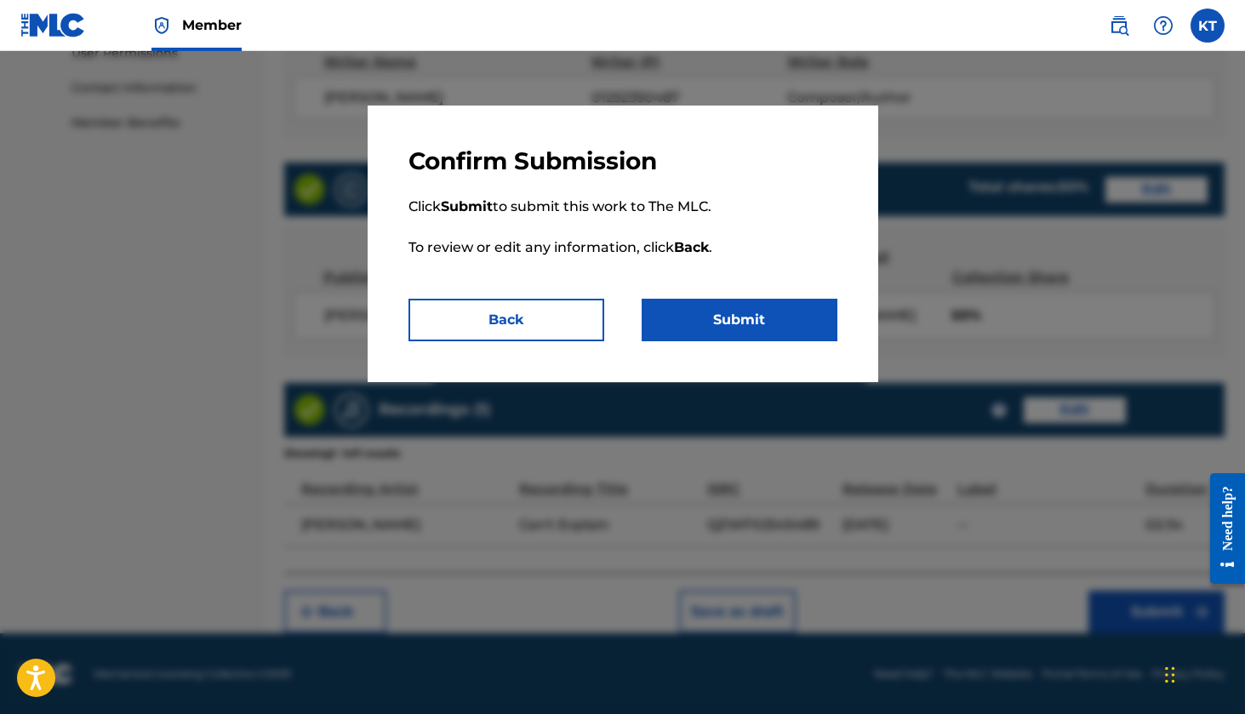
click at [786, 325] on button "Submit" at bounding box center [740, 320] width 196 height 43
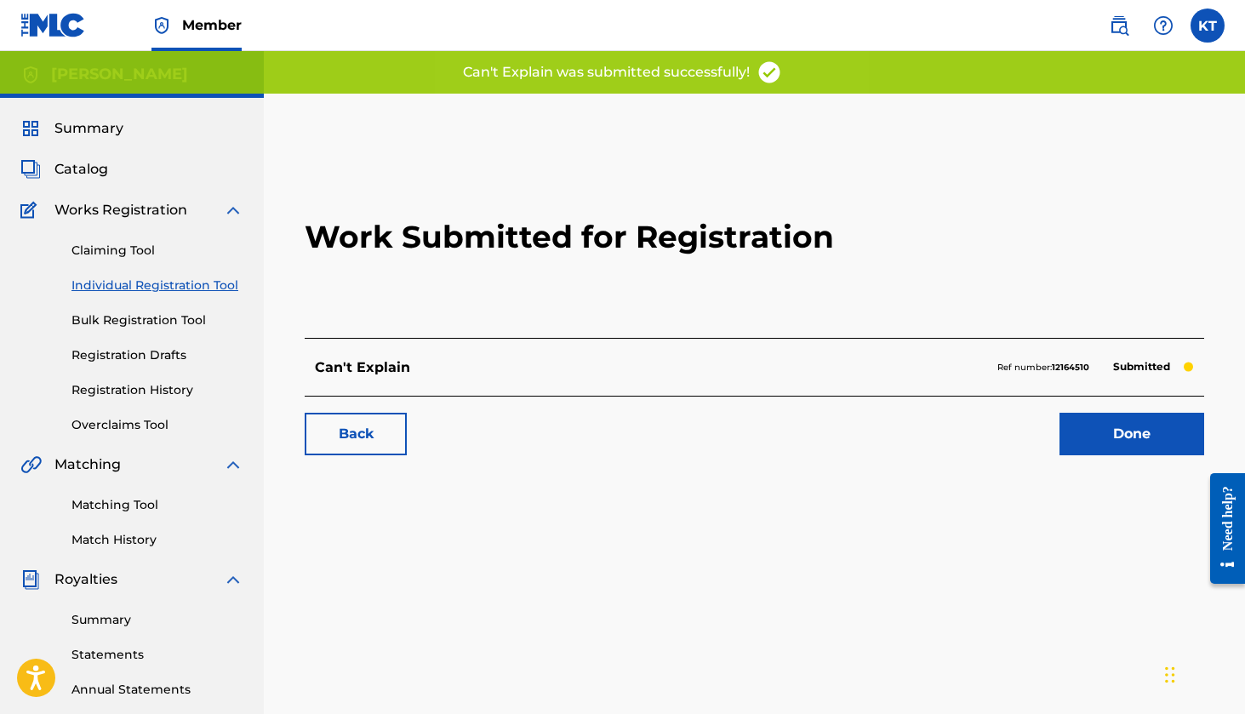
click at [1121, 429] on link "Done" at bounding box center [1131, 434] width 145 height 43
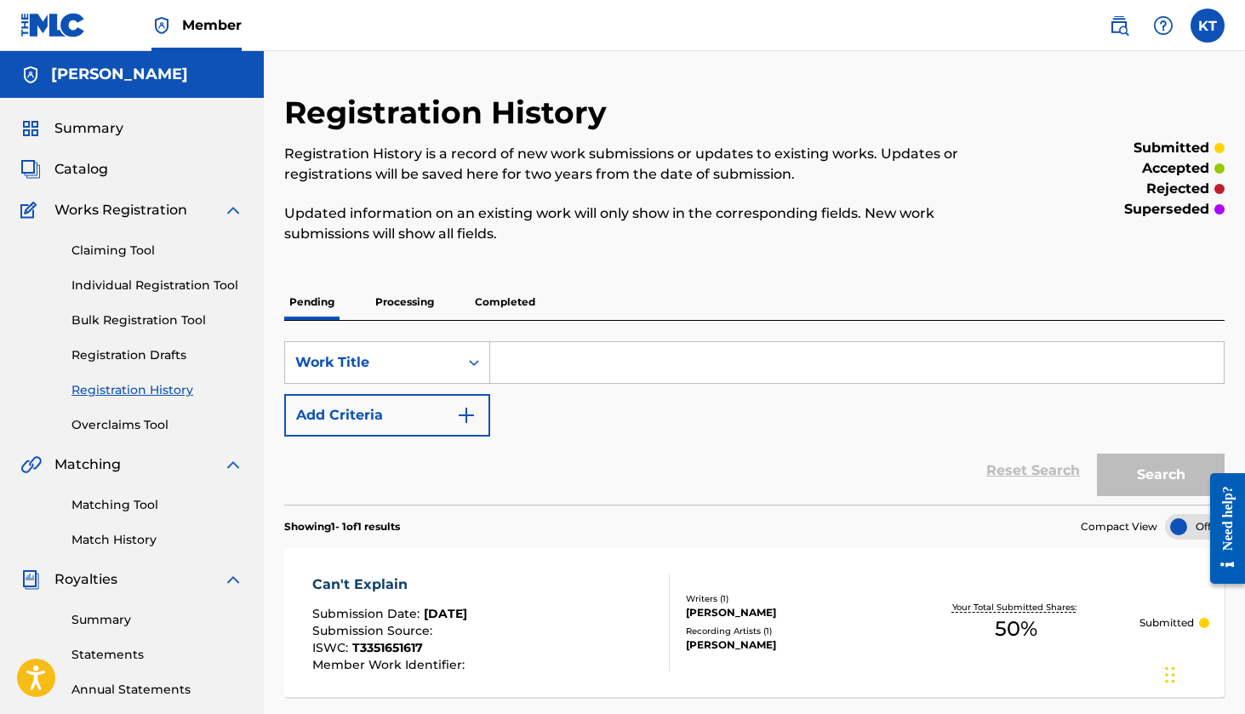
click at [123, 171] on div "Catalog" at bounding box center [131, 169] width 223 height 20
click at [82, 172] on span "Catalog" at bounding box center [81, 169] width 54 height 20
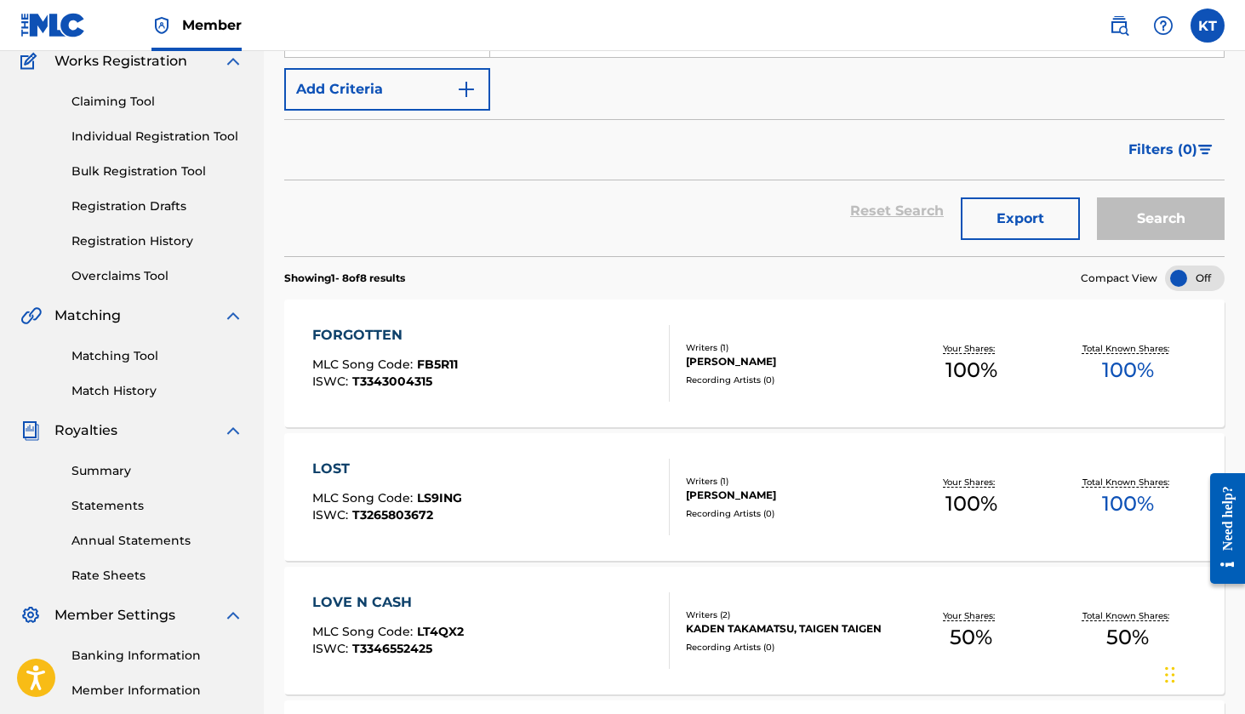
scroll to position [64, 0]
